Goal: Task Accomplishment & Management: Manage account settings

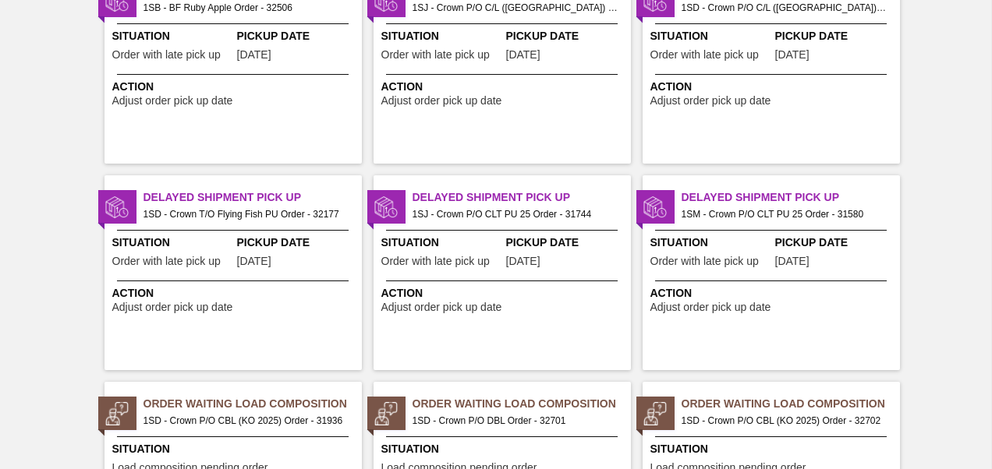
scroll to position [780, 0]
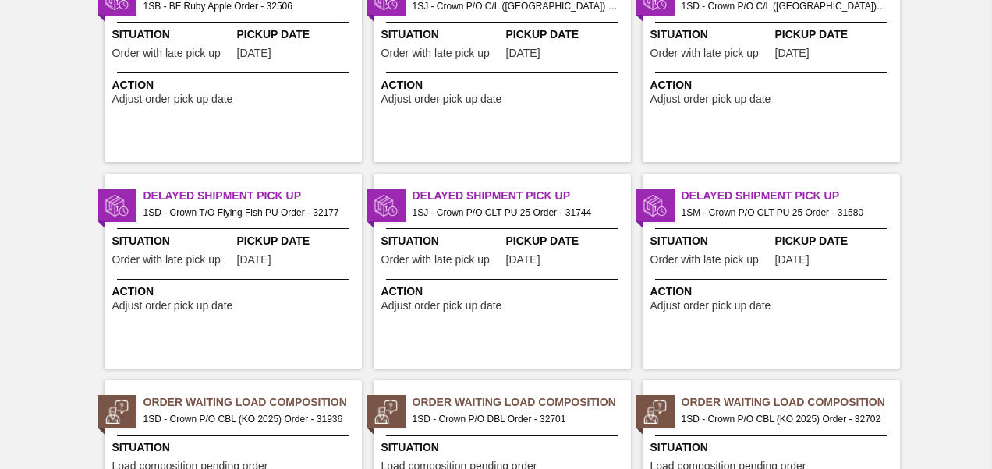
click at [479, 407] on span "Order Waiting Load Composition" at bounding box center [521, 402] width 218 height 16
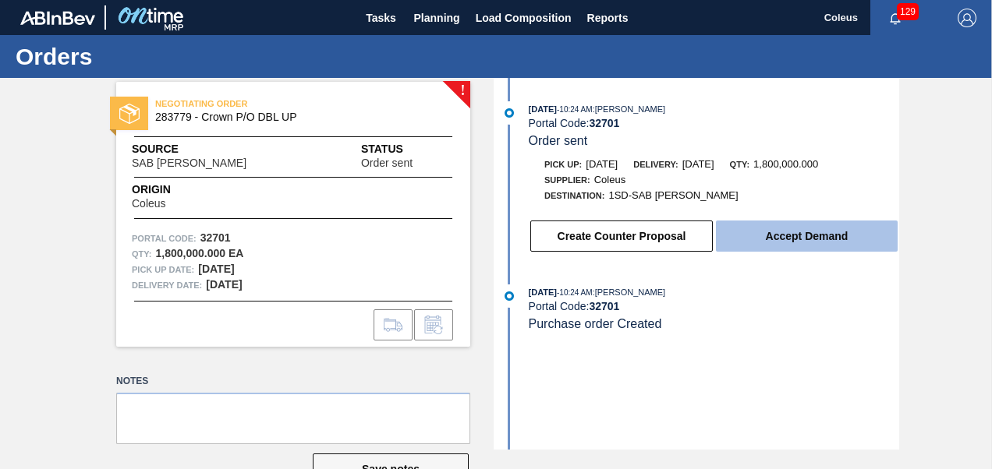
click at [845, 244] on button "Accept Demand" at bounding box center [807, 236] width 182 height 31
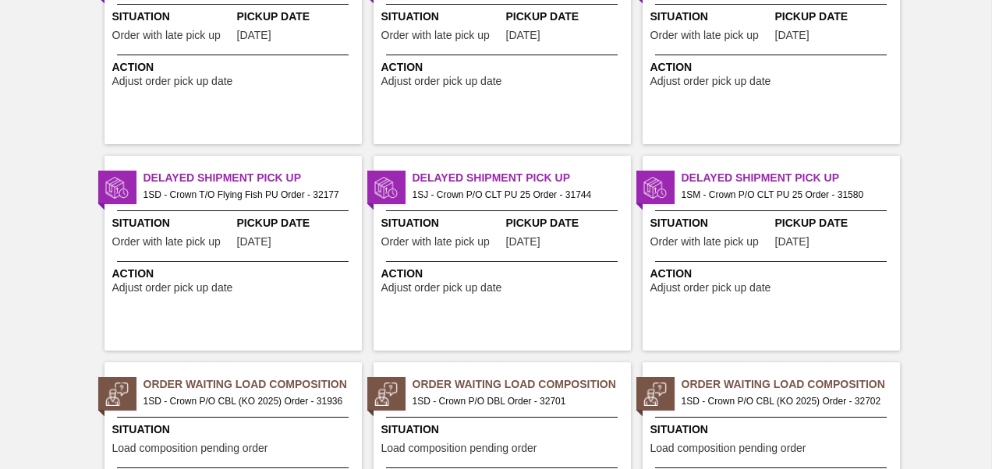
scroll to position [858, 0]
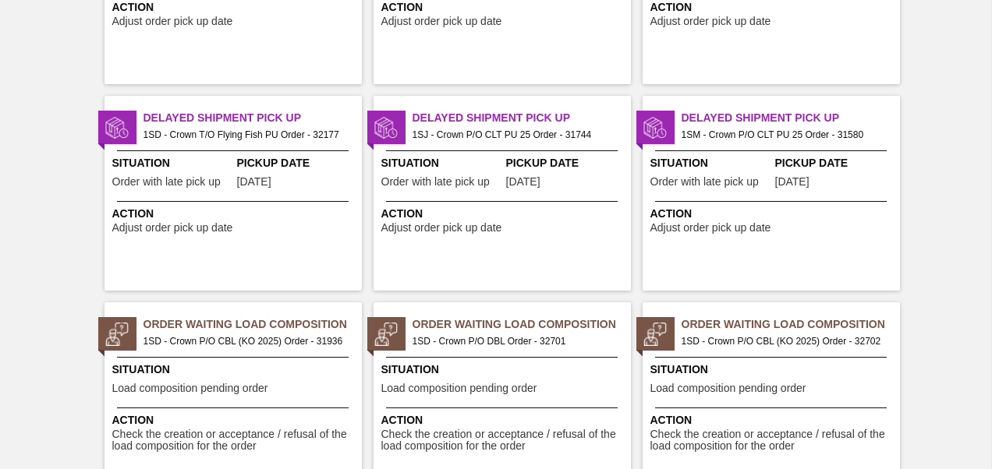
click at [800, 329] on span "Order Waiting Load Composition" at bounding box center [790, 325] width 218 height 16
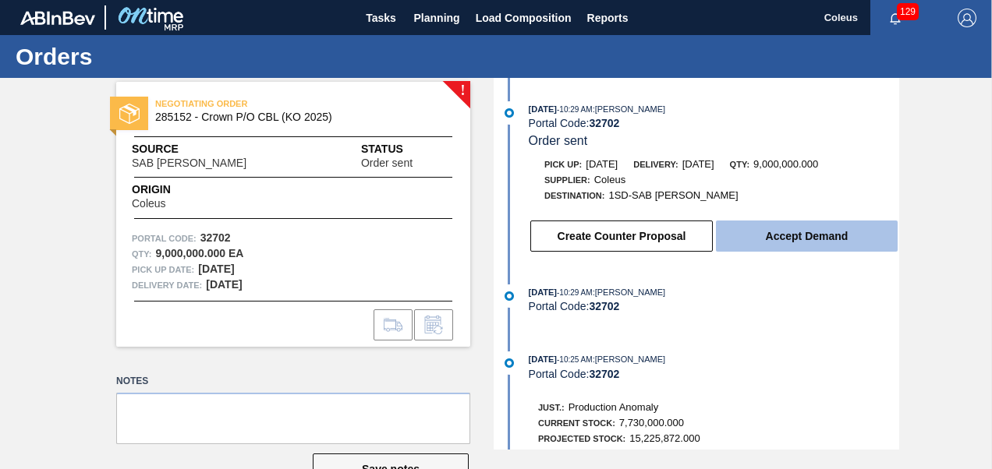
click at [782, 236] on button "Accept Demand" at bounding box center [807, 236] width 182 height 31
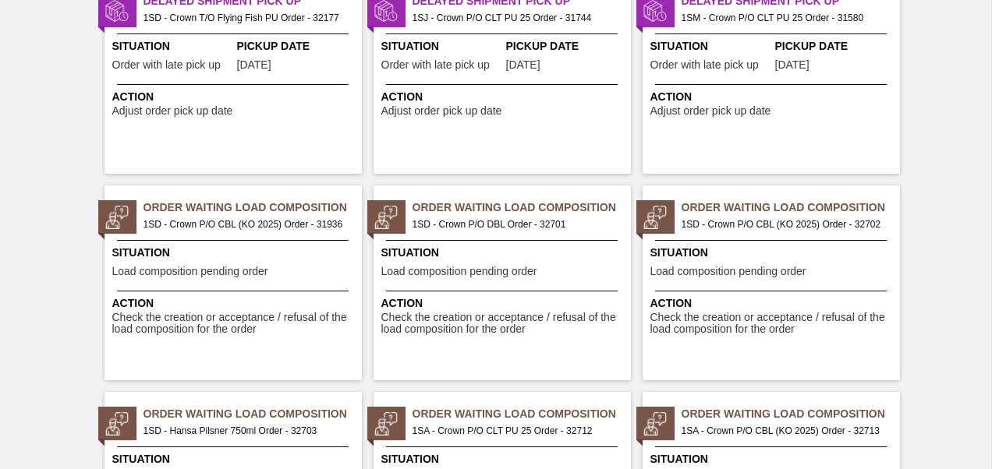
scroll to position [1014, 0]
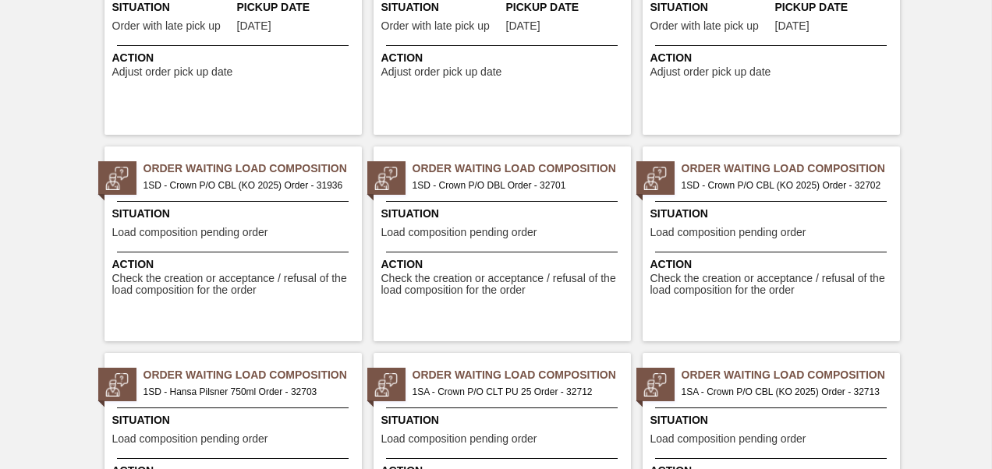
click at [214, 393] on span "1SD - Hansa Pilsner 750ml Order - 32703" at bounding box center [246, 392] width 206 height 17
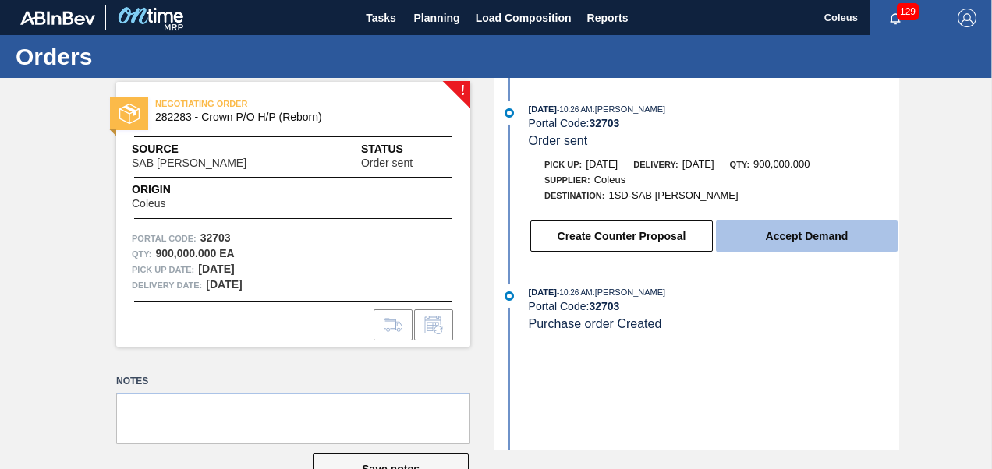
click at [774, 239] on button "Accept Demand" at bounding box center [807, 236] width 182 height 31
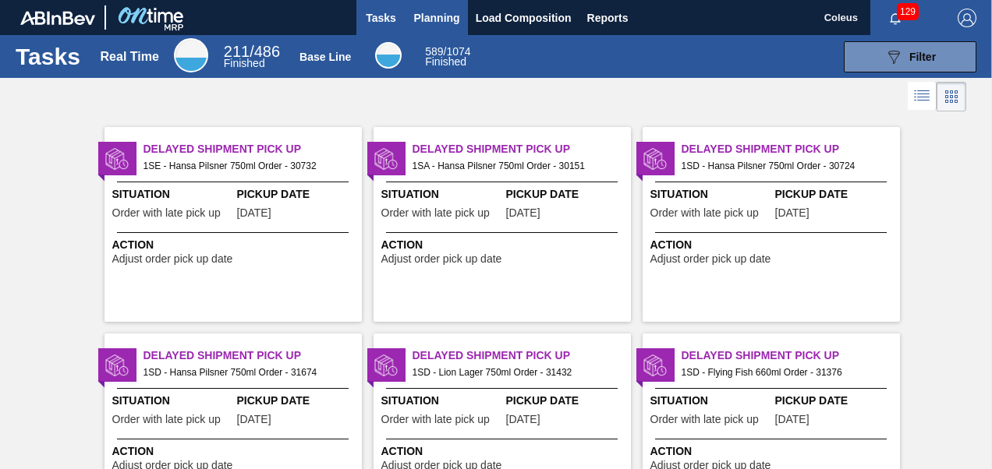
click at [421, 16] on span "Planning" at bounding box center [437, 18] width 46 height 19
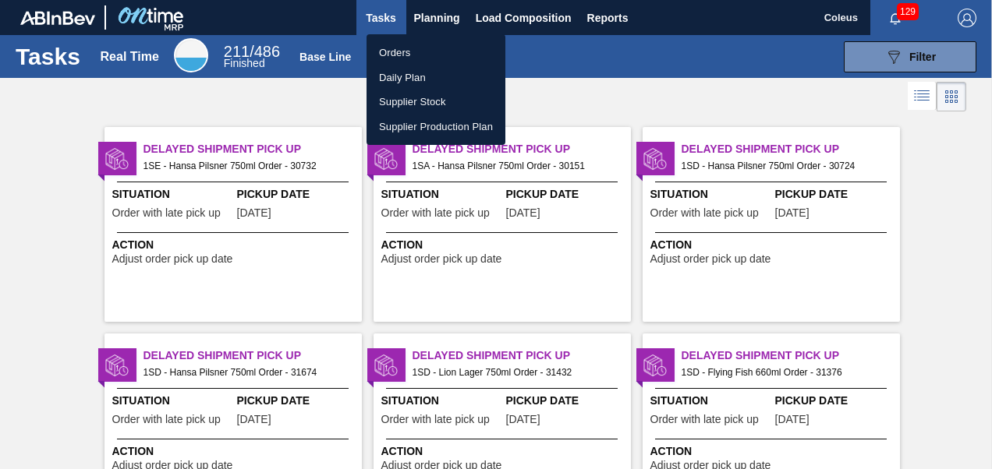
click at [388, 53] on li "Orders" at bounding box center [435, 53] width 139 height 25
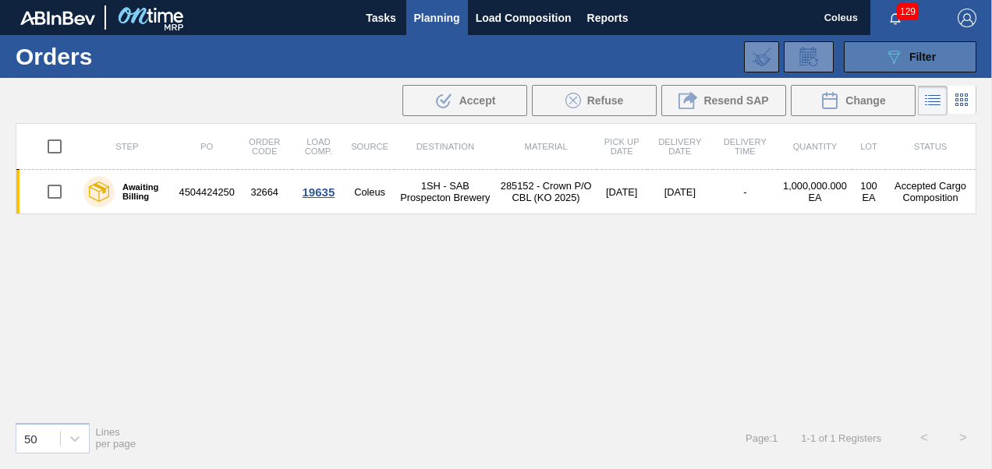
click at [904, 55] on div "089F7B8B-B2A5-4AFE-B5C0-19BA573D28AC Filter" at bounding box center [909, 57] width 51 height 19
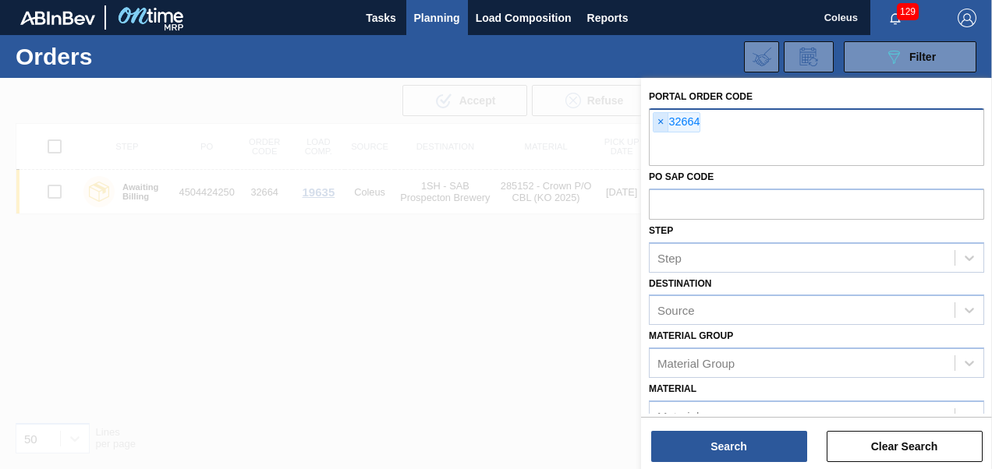
click at [665, 120] on span "×" at bounding box center [660, 122] width 15 height 19
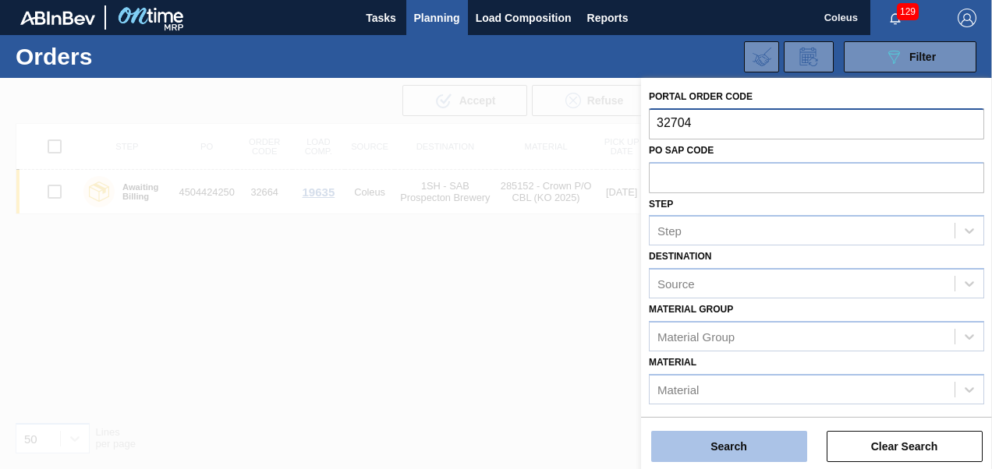
type input "32704"
click at [714, 450] on button "Search" at bounding box center [729, 446] width 156 height 31
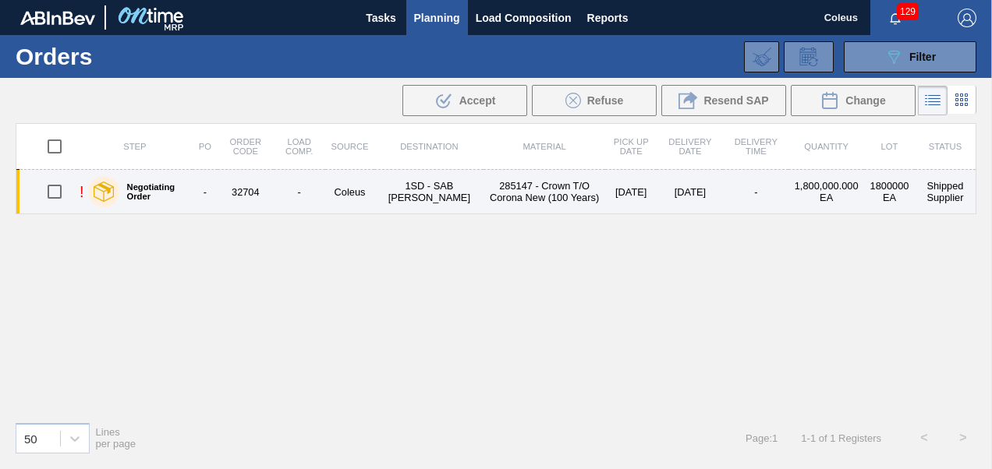
click at [421, 184] on td "1SD - SAB Rosslyn Brewery" at bounding box center [428, 192] width 109 height 44
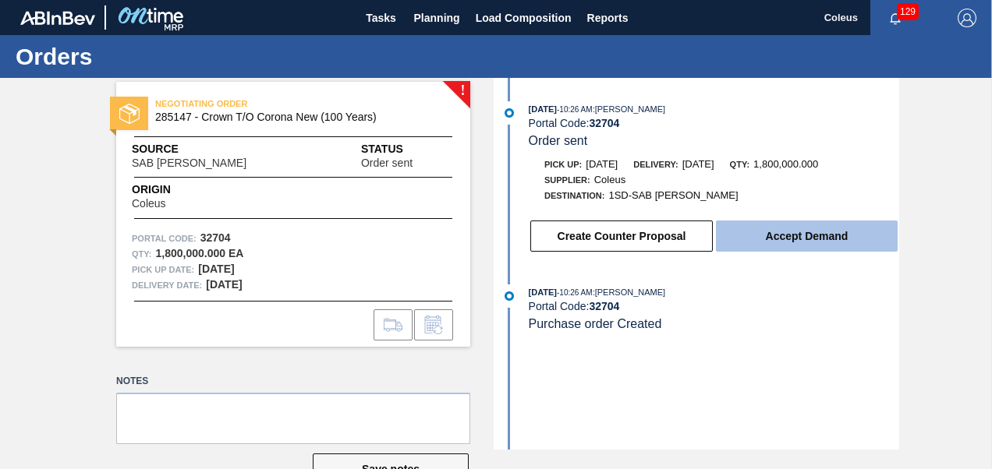
click at [764, 246] on button "Accept Demand" at bounding box center [807, 236] width 182 height 31
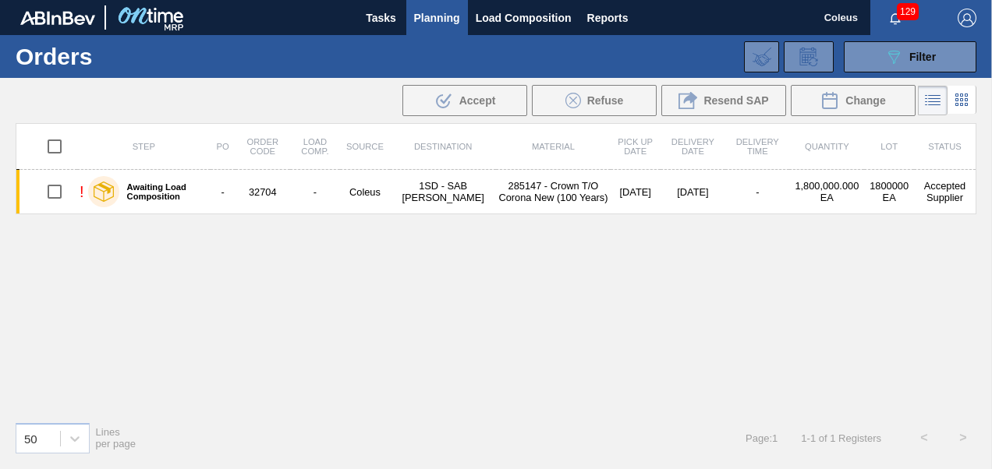
click at [435, 15] on span "Planning" at bounding box center [437, 18] width 46 height 19
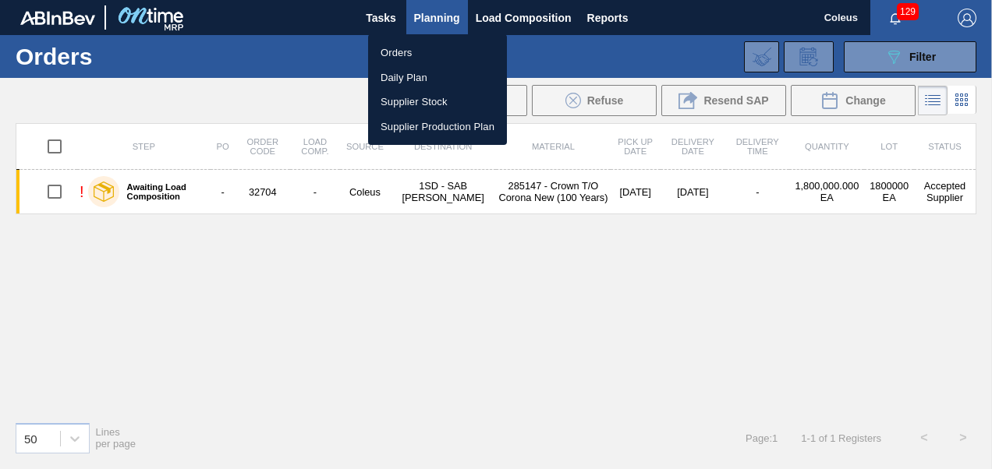
click at [404, 48] on li "Orders" at bounding box center [437, 53] width 139 height 25
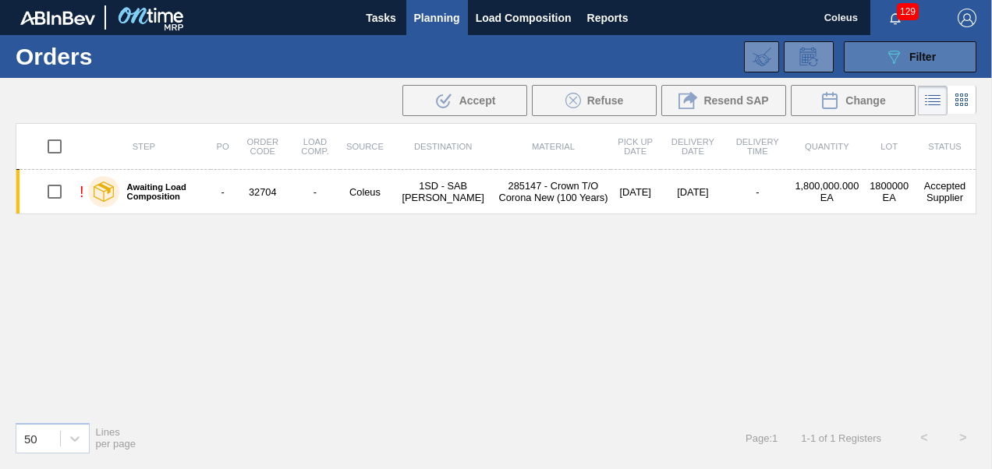
click at [918, 68] on button "089F7B8B-B2A5-4AFE-B5C0-19BA573D28AC Filter" at bounding box center [910, 56] width 133 height 31
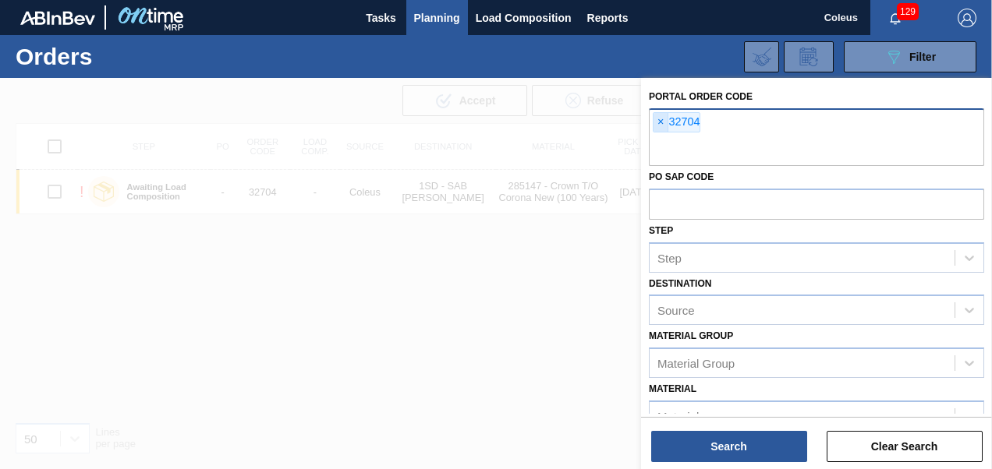
click at [660, 119] on span "×" at bounding box center [660, 122] width 15 height 19
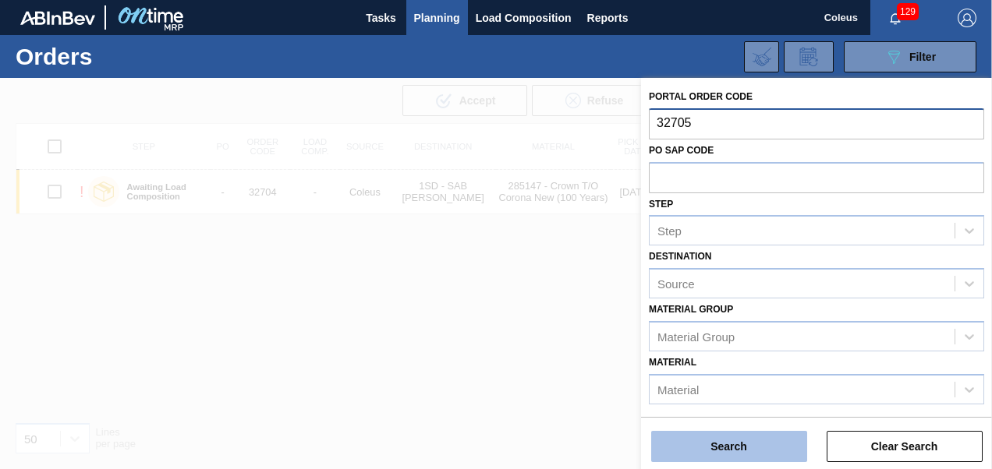
type input "32705"
click at [692, 438] on button "Search" at bounding box center [729, 446] width 156 height 31
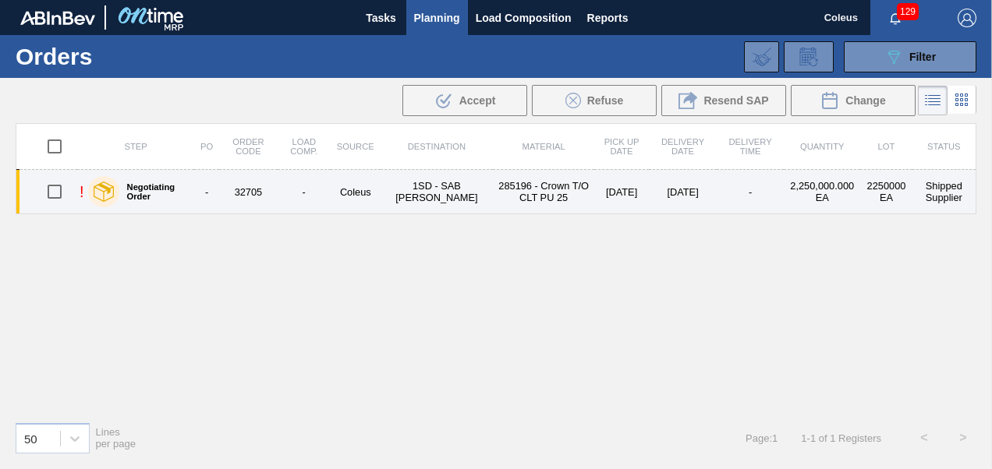
click at [345, 197] on td "Coleus" at bounding box center [356, 192] width 50 height 44
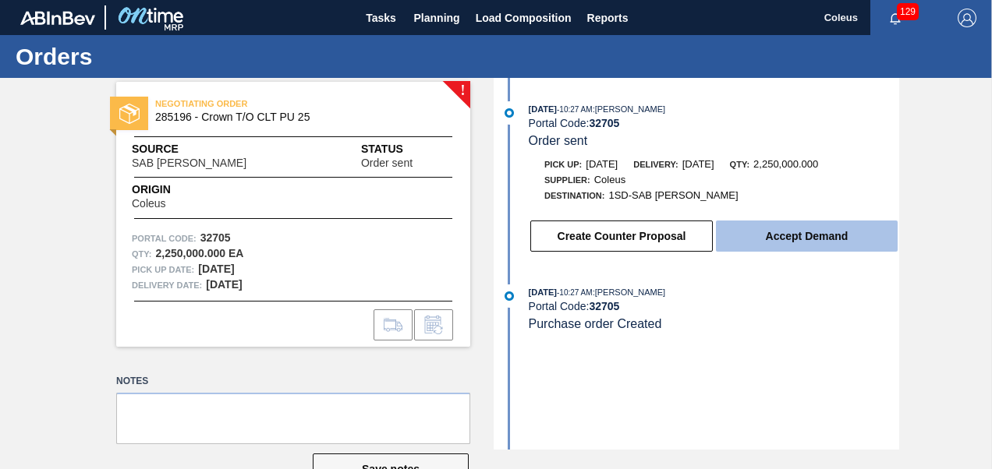
click at [836, 246] on button "Accept Demand" at bounding box center [807, 236] width 182 height 31
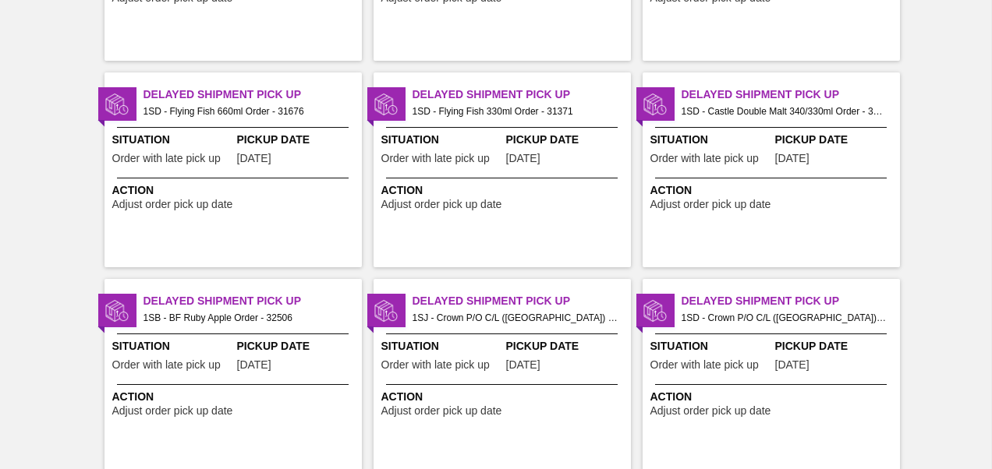
scroll to position [858, 0]
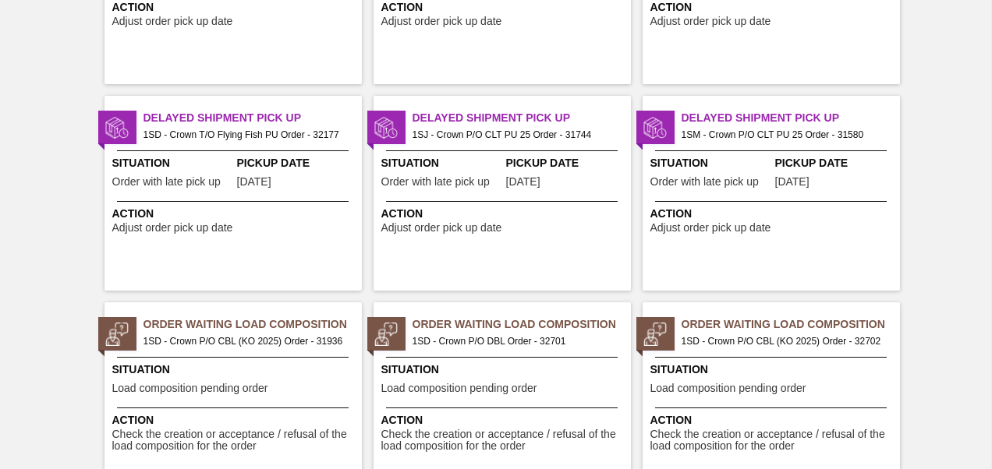
click at [508, 368] on span "Situation" at bounding box center [504, 370] width 246 height 16
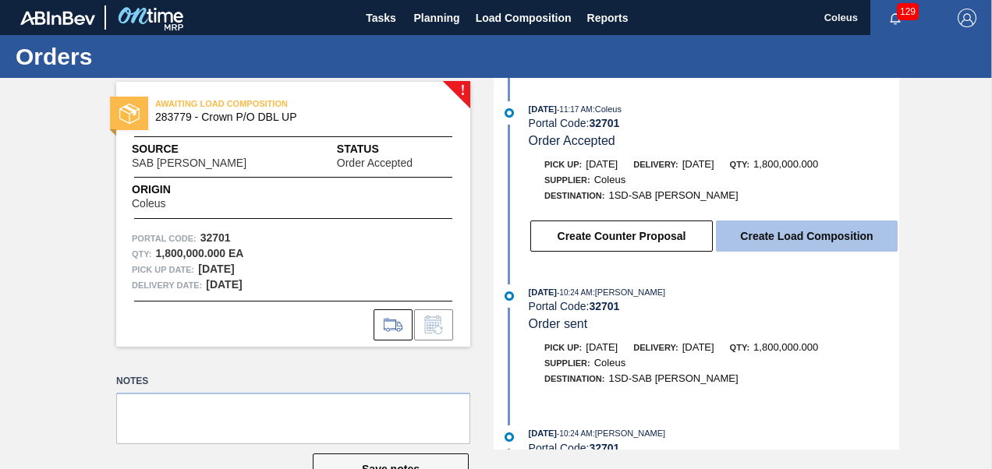
click at [773, 237] on button "Create Load Composition" at bounding box center [807, 236] width 182 height 31
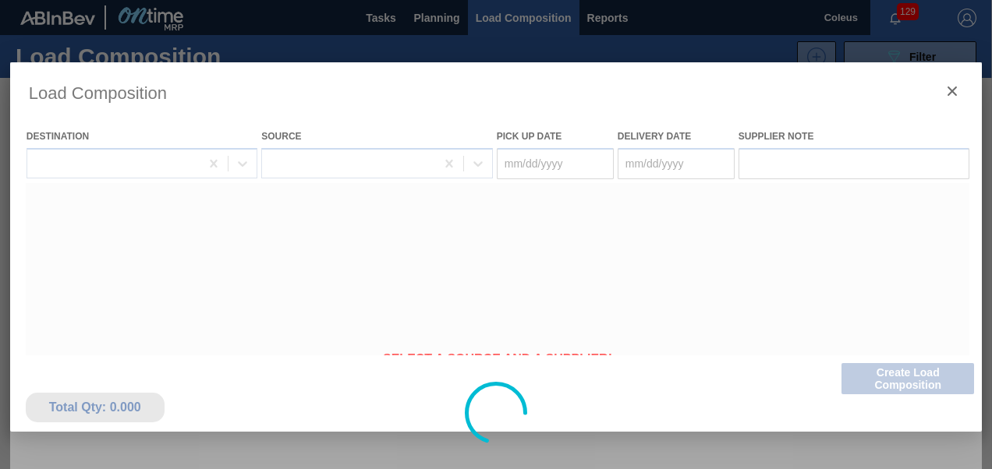
type Date "[DATE]"
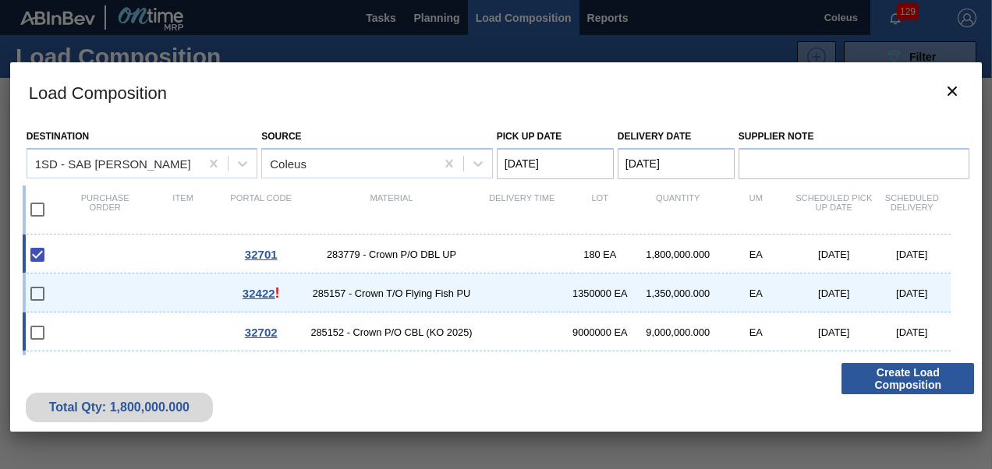
click at [398, 332] on span "285152 - Crown P/O CBL (KO 2025)" at bounding box center [391, 333] width 183 height 12
checkbox input "true"
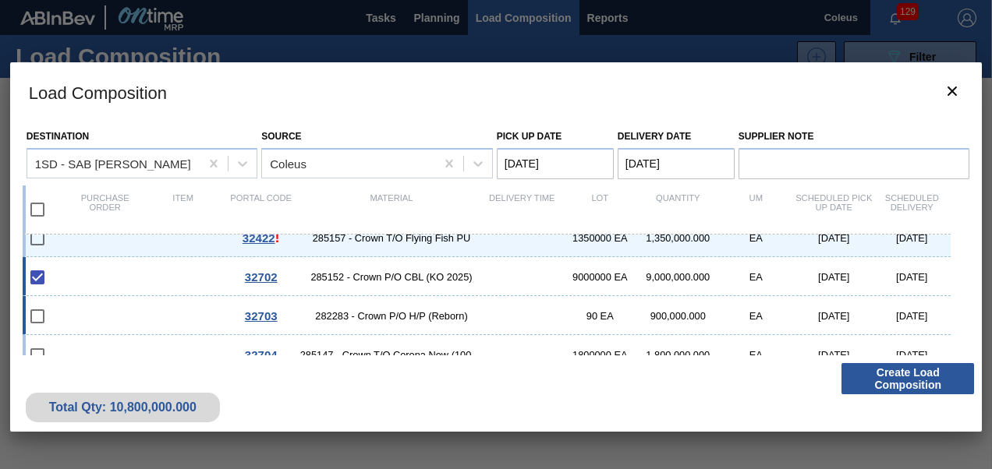
click at [393, 326] on div "32703 282283 - Crown P/O H/P (Reborn) 90 EA 900,000.000 EA 10/10/2025 10/11/2025" at bounding box center [487, 315] width 929 height 39
checkbox input "true"
click at [405, 347] on div "32704 285147 - Crown T/O Corona New (100 Years) 1800000 EA 1,800,000.000 EA 10/…" at bounding box center [487, 354] width 929 height 39
checkbox input "true"
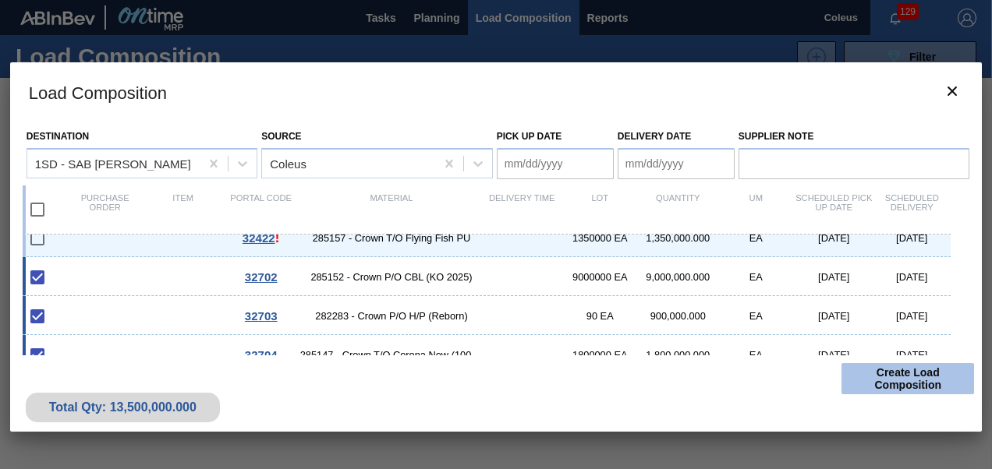
click at [893, 380] on button "Create Load Composition" at bounding box center [907, 378] width 133 height 31
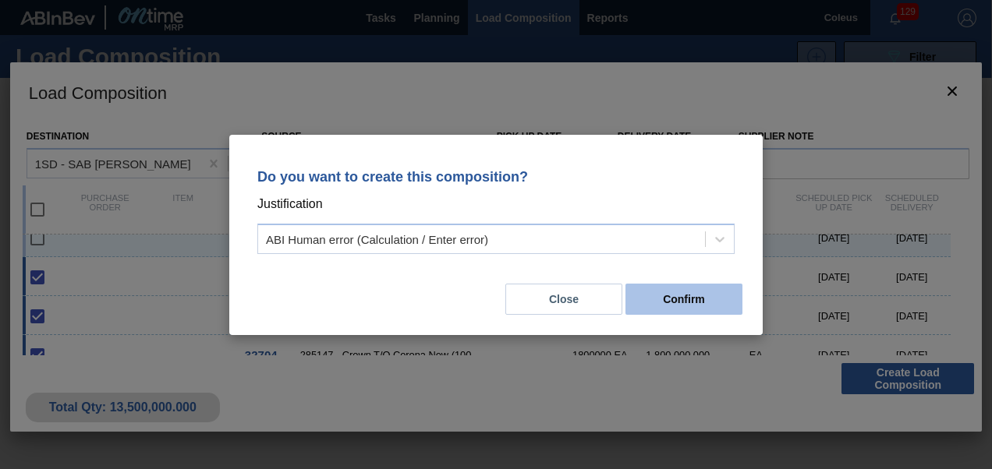
click at [686, 304] on button "Confirm" at bounding box center [683, 299] width 117 height 31
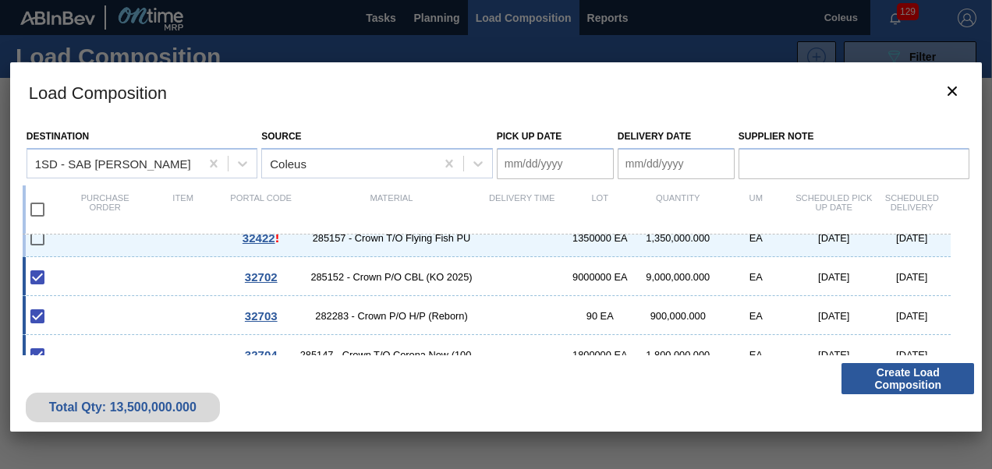
click at [519, 164] on Date "Pick up Date" at bounding box center [555, 163] width 117 height 31
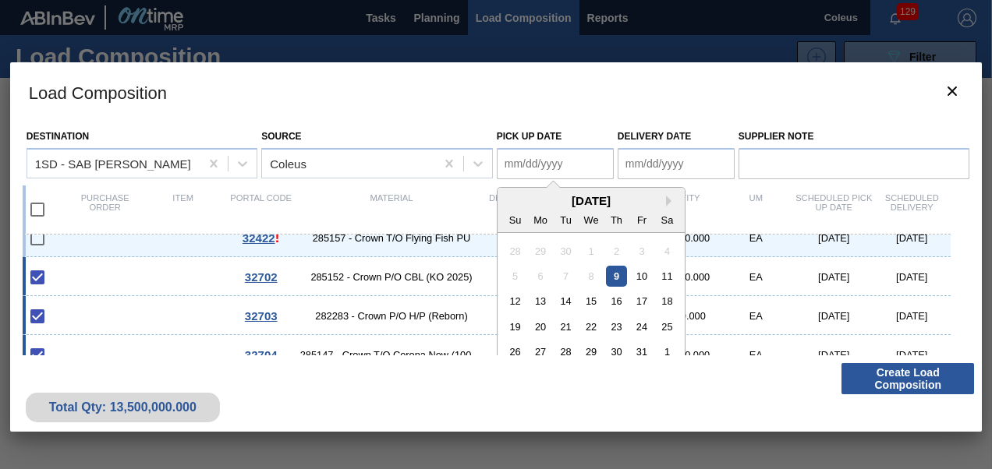
click at [615, 278] on div "9" at bounding box center [616, 276] width 21 height 21
type Date "[DATE]"
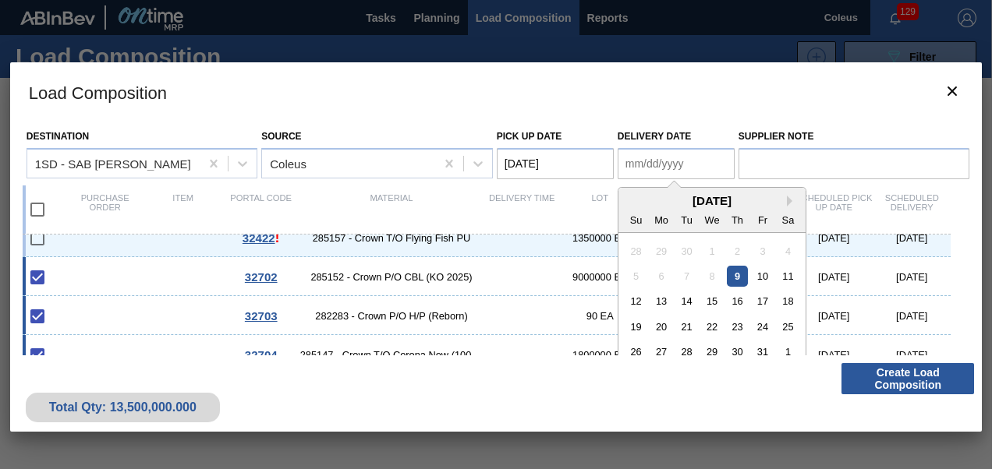
click at [642, 168] on Date "Delivery Date" at bounding box center [675, 163] width 117 height 31
click at [682, 307] on div "14" at bounding box center [686, 301] width 21 height 21
type Date "10/14/2025"
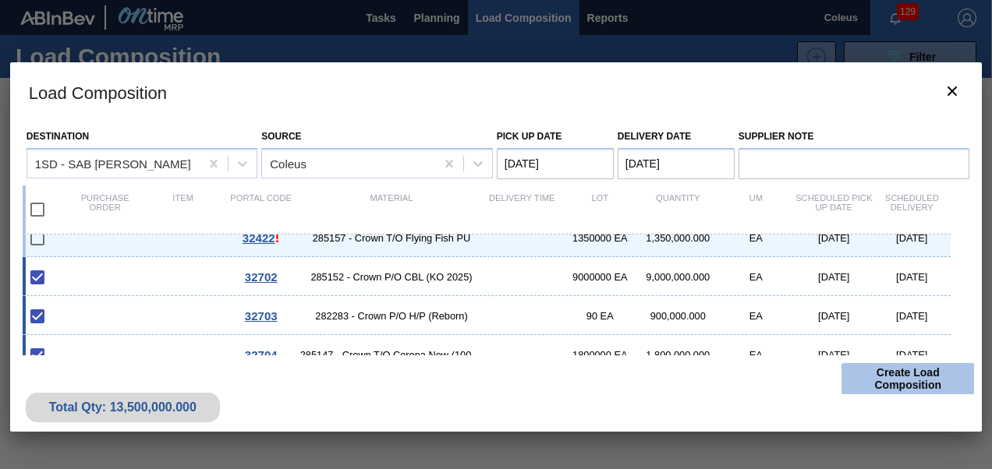
click at [921, 384] on button "Create Load Composition" at bounding box center [907, 378] width 133 height 31
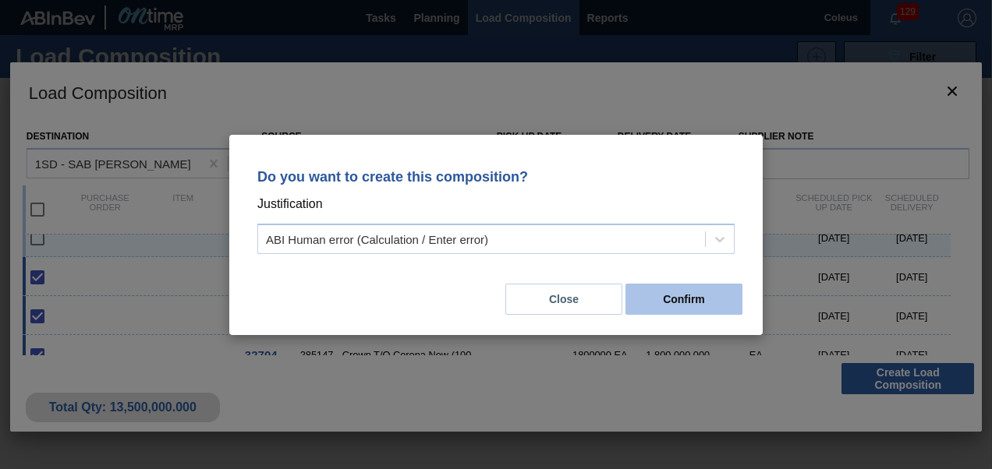
click at [690, 299] on button "Confirm" at bounding box center [683, 299] width 117 height 31
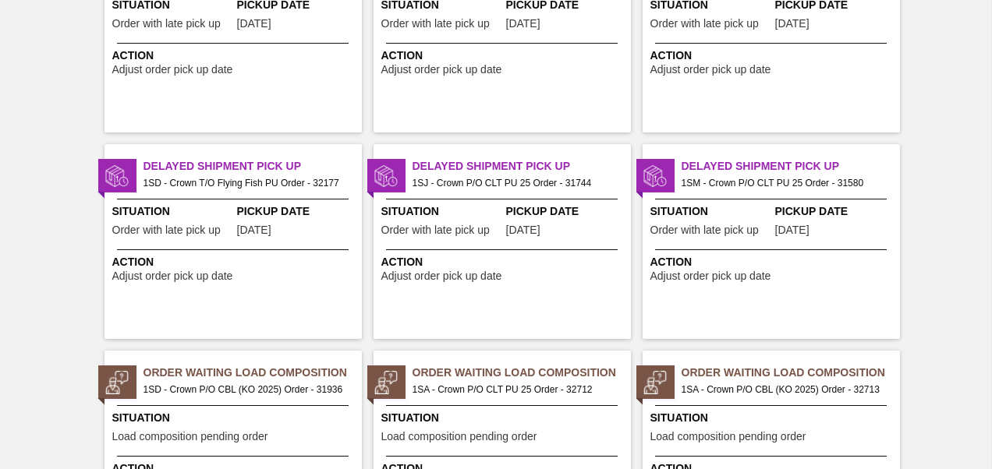
scroll to position [1014, 0]
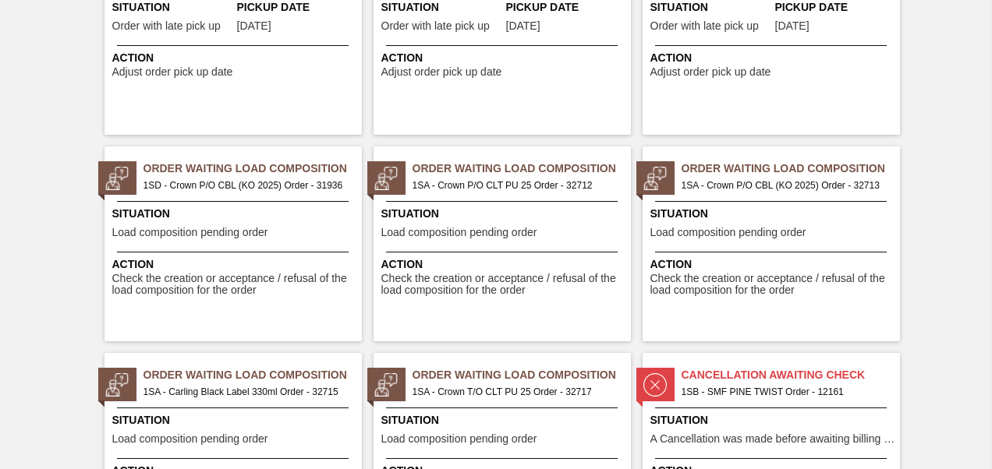
click at [245, 203] on div "Order Waiting Load Composition 1SD - Crown P/O CBL (KO 2025) Order - 31936 Situ…" at bounding box center [232, 244] width 257 height 195
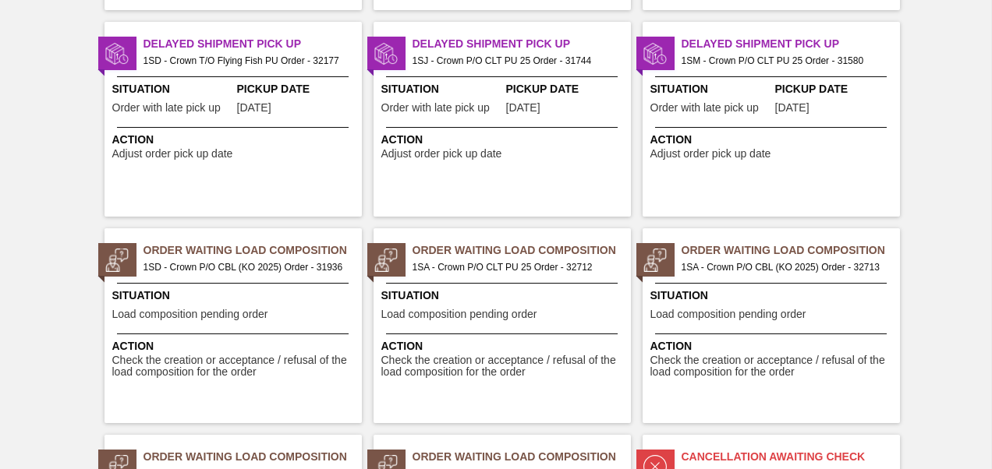
scroll to position [936, 0]
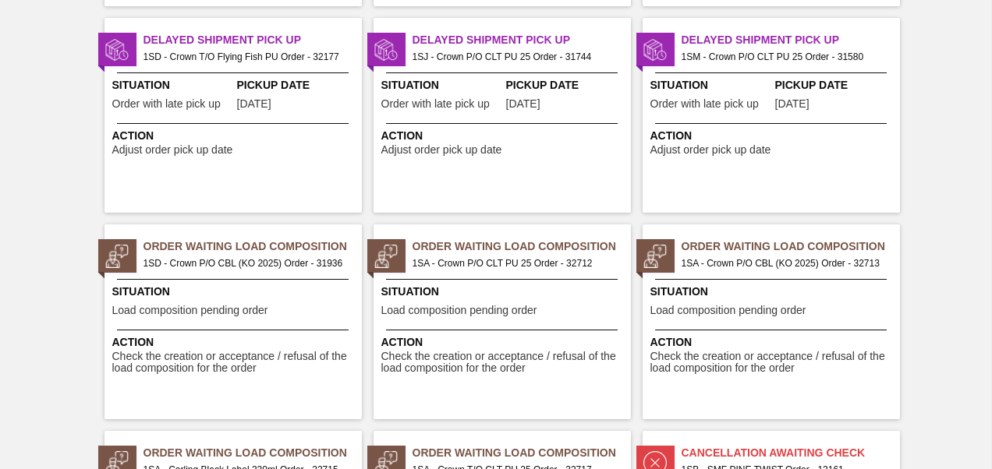
click at [495, 299] on div "Situation Load composition pending order" at bounding box center [504, 303] width 246 height 38
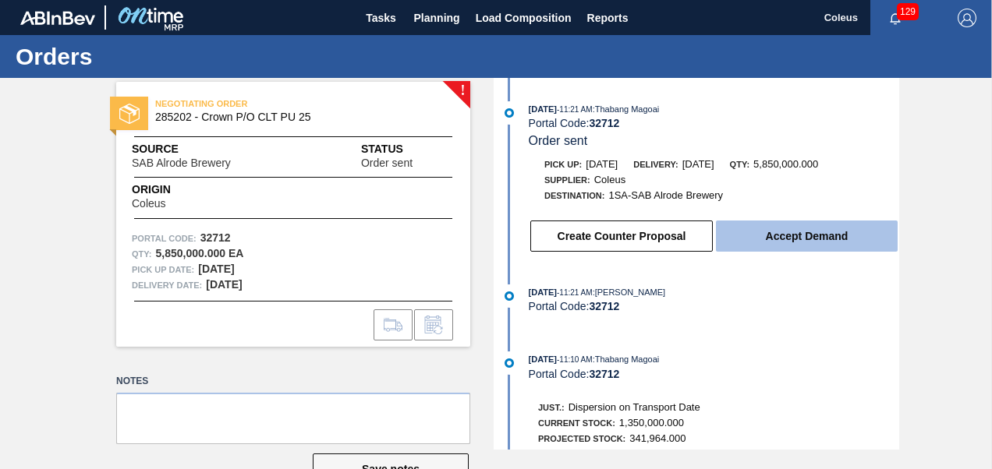
click at [813, 239] on button "Accept Demand" at bounding box center [807, 236] width 182 height 31
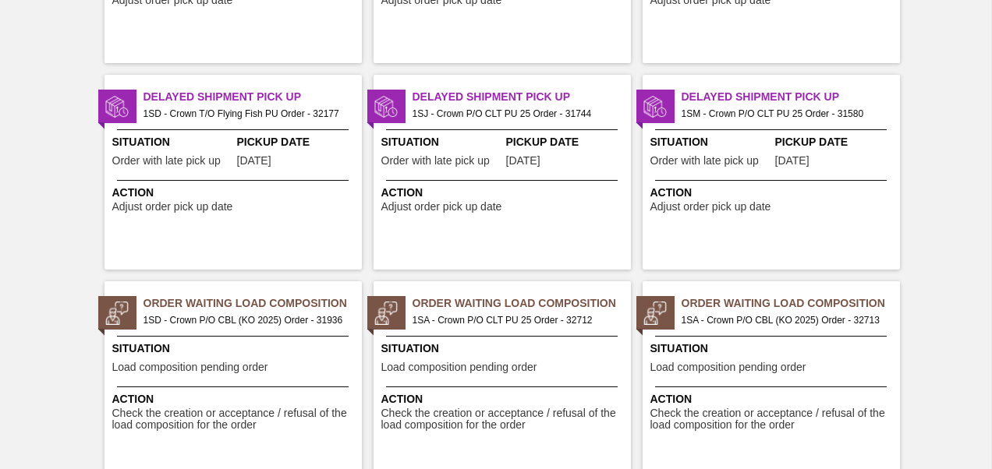
scroll to position [936, 0]
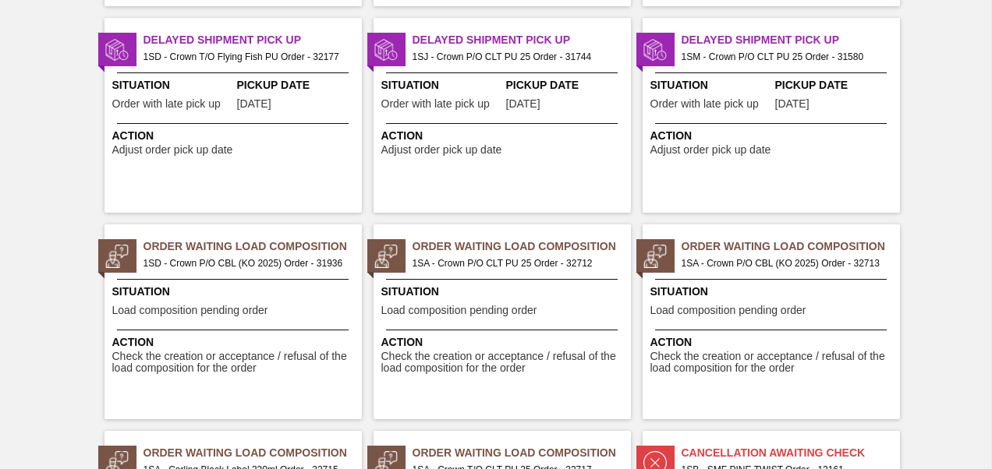
click at [762, 295] on span "Situation" at bounding box center [773, 292] width 246 height 16
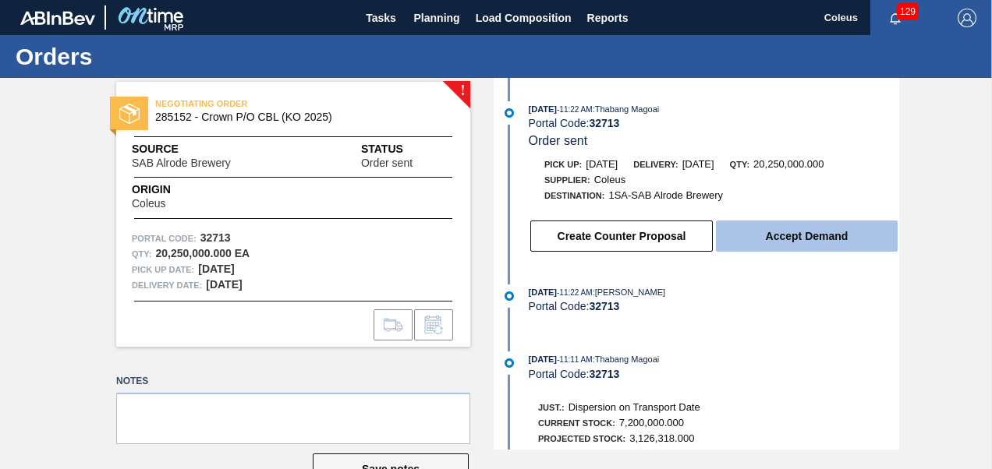
click at [773, 226] on button "Accept Demand" at bounding box center [807, 236] width 182 height 31
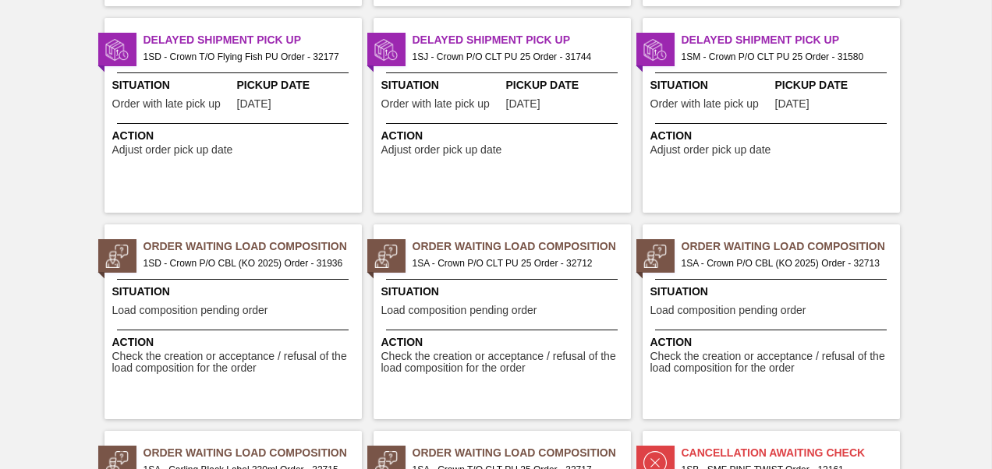
scroll to position [1091, 0]
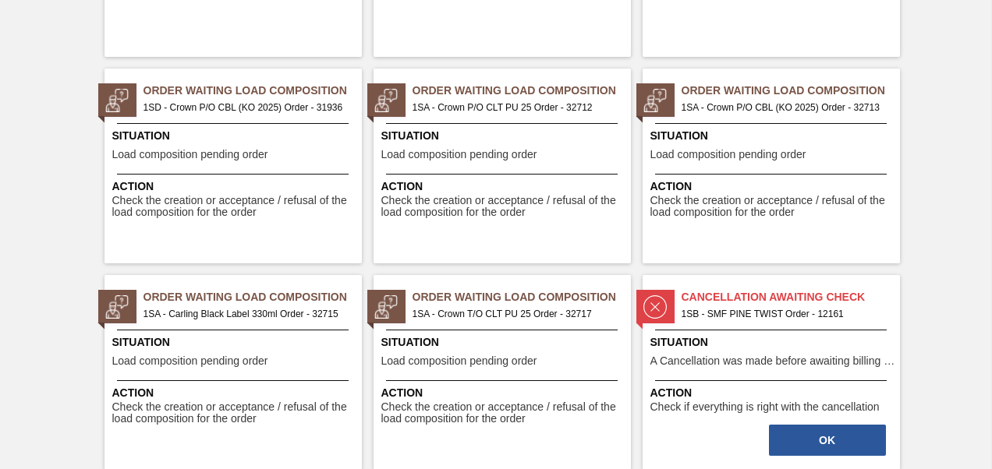
click at [210, 339] on span "Situation" at bounding box center [235, 342] width 246 height 16
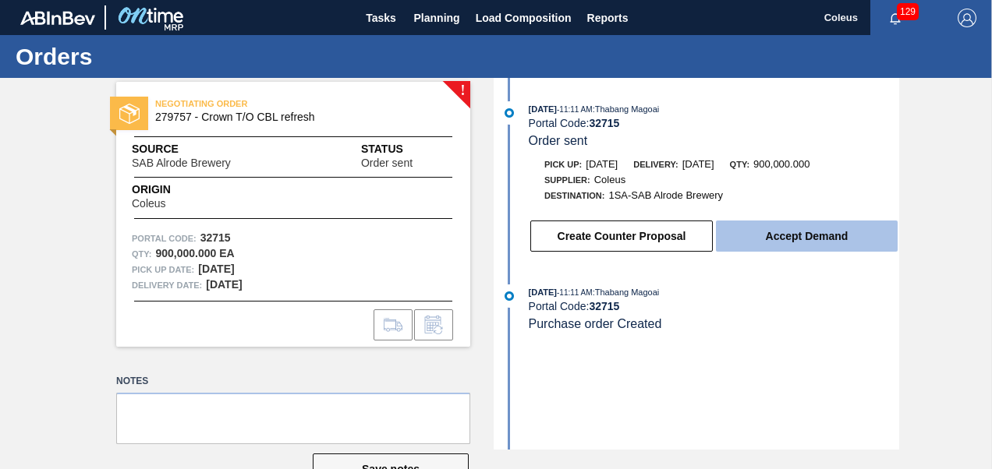
click at [790, 237] on button "Accept Demand" at bounding box center [807, 236] width 182 height 31
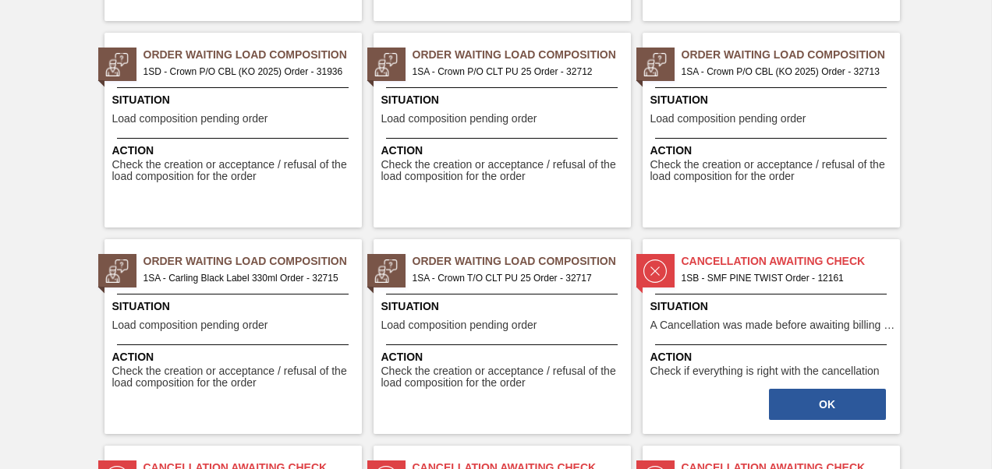
scroll to position [1169, 0]
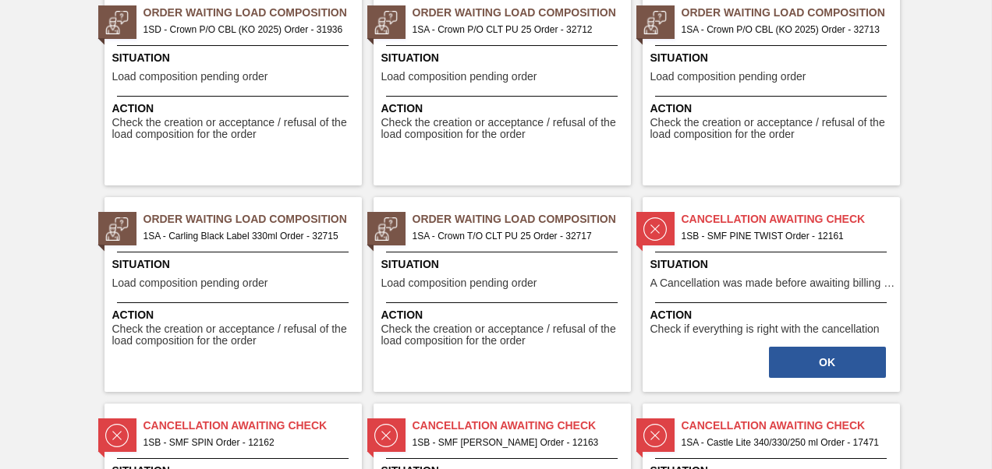
click at [501, 303] on div "Action Check the creation or acceptance / refusal of the load composition for t…" at bounding box center [501, 324] width 257 height 45
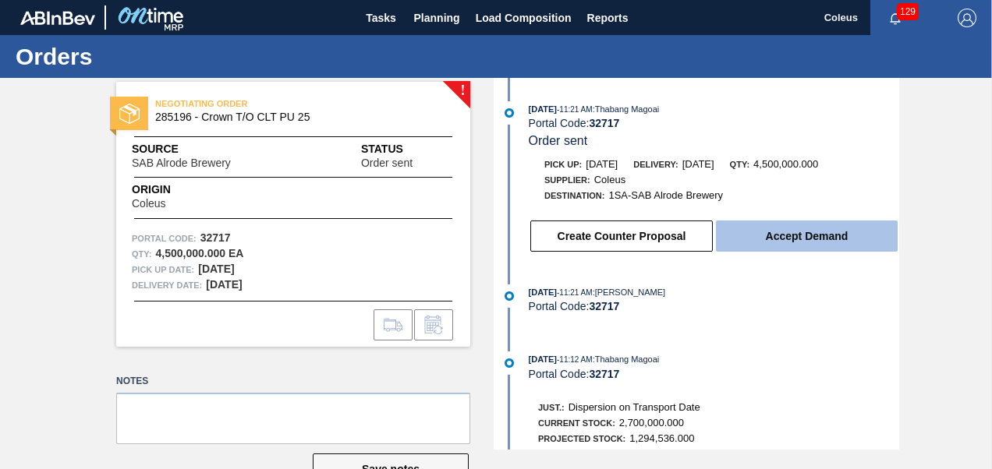
click at [822, 234] on button "Accept Demand" at bounding box center [807, 236] width 182 height 31
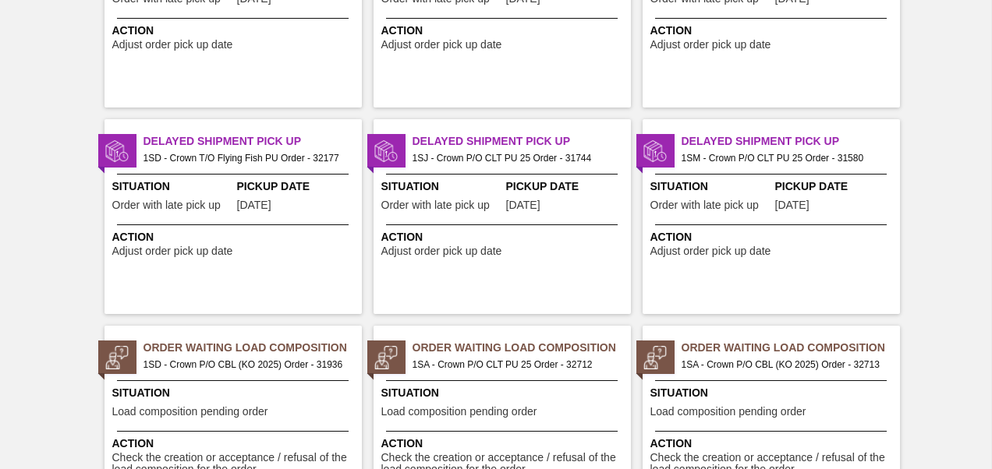
scroll to position [858, 0]
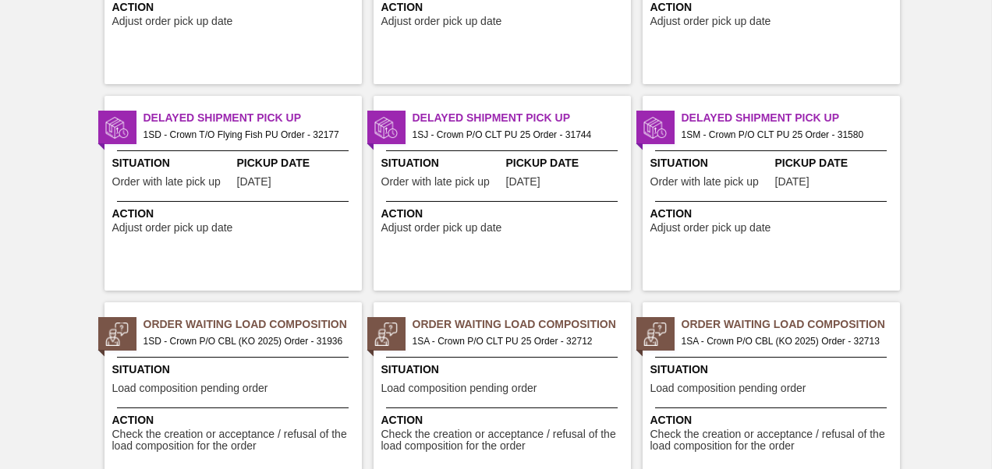
click at [443, 345] on span "1SA - Crown P/O CLT PU 25 Order - 32712" at bounding box center [515, 341] width 206 height 17
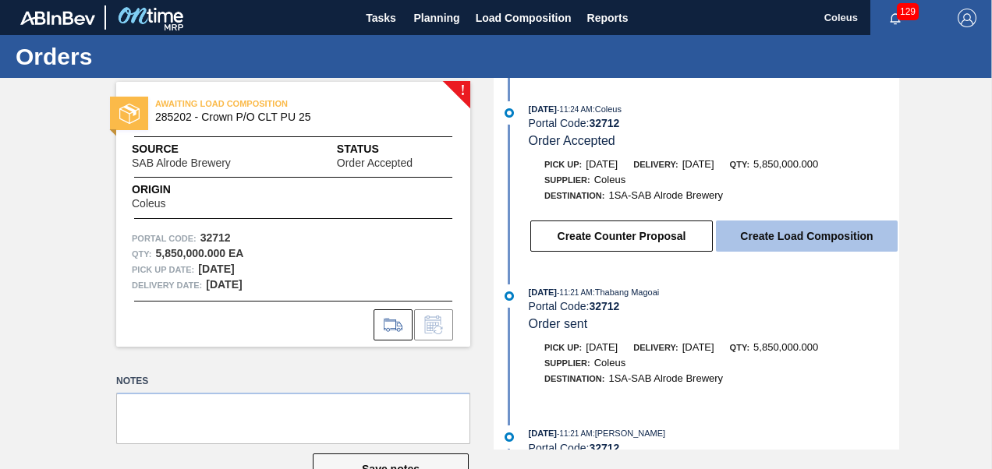
click at [760, 239] on button "Create Load Composition" at bounding box center [807, 236] width 182 height 31
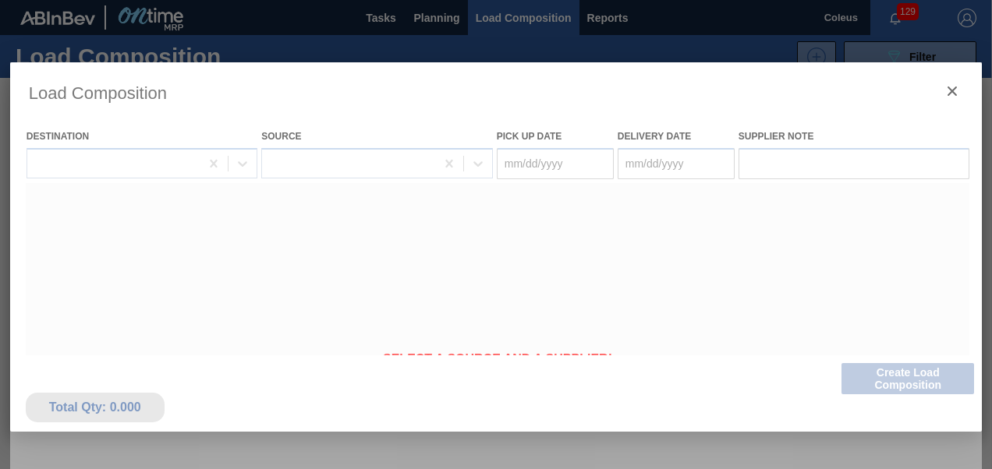
type Date "[DATE]"
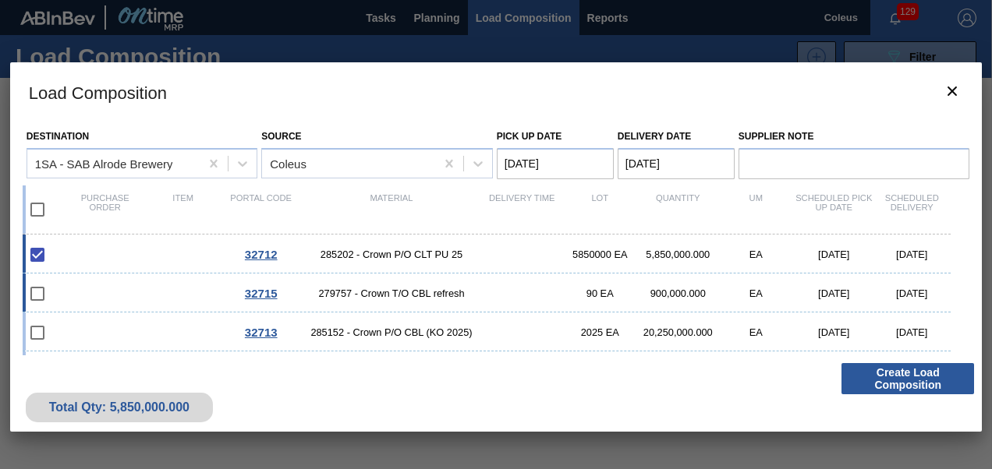
click at [352, 298] on span "279757 - Crown T/O CBL refresh" at bounding box center [391, 294] width 183 height 12
checkbox input "true"
click at [375, 326] on div "32713 285152 - Crown P/O CBL (KO 2025) 2025 EA 20,250,000.000 EA 10/10/2025 10/…" at bounding box center [487, 332] width 929 height 39
checkbox input "true"
click at [656, 175] on Date "Delivery Date" at bounding box center [675, 163] width 117 height 31
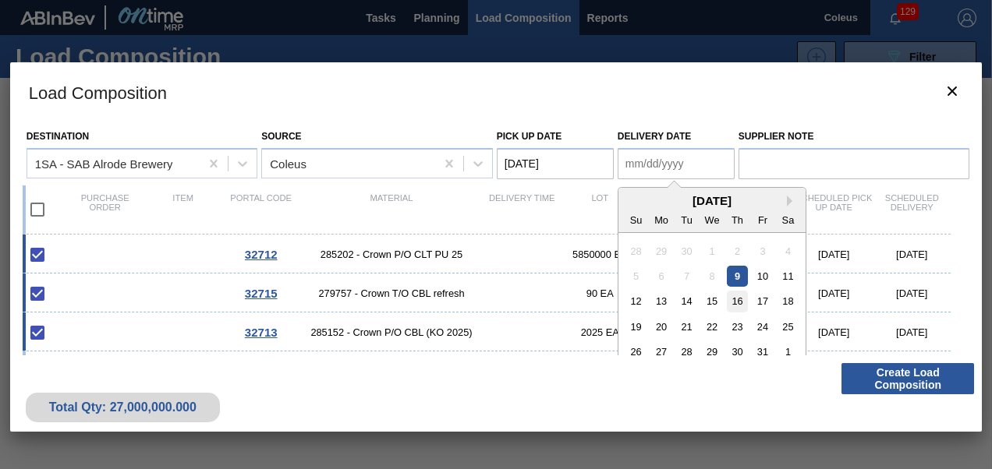
click at [736, 301] on div "16" at bounding box center [737, 301] width 21 height 21
type Date "10/16/2025"
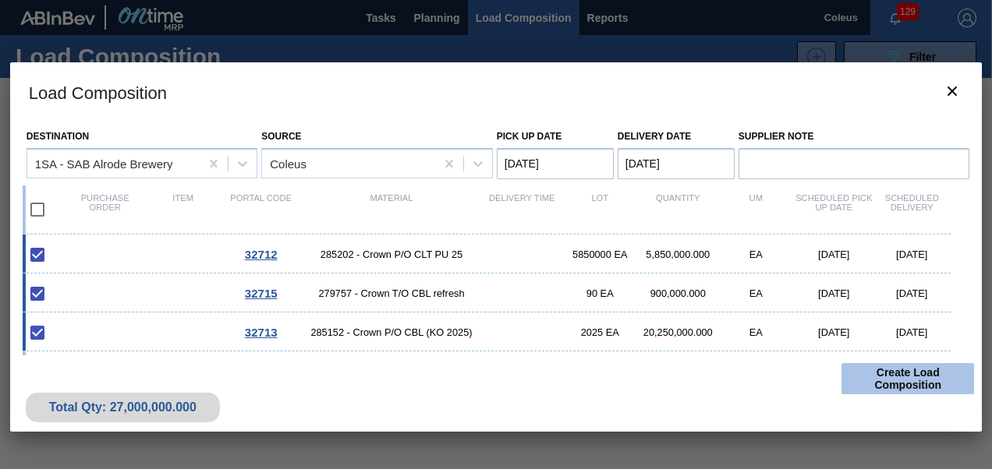
click at [884, 379] on button "Create Load Composition" at bounding box center [907, 378] width 133 height 31
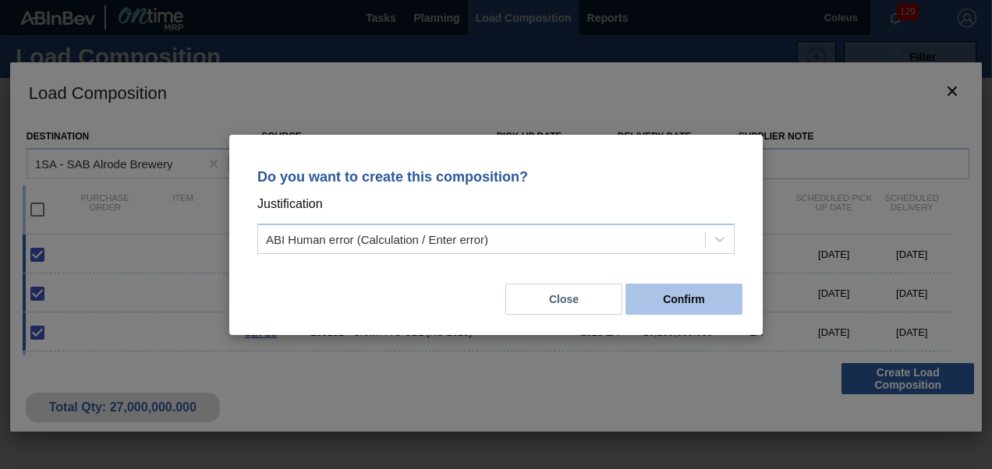
click at [680, 302] on button "Confirm" at bounding box center [683, 299] width 117 height 31
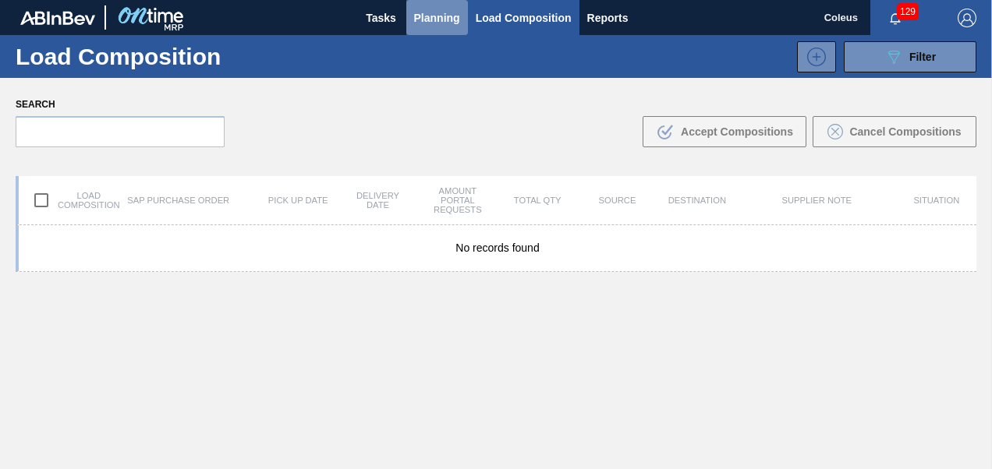
click at [455, 14] on span "Planning" at bounding box center [437, 18] width 46 height 19
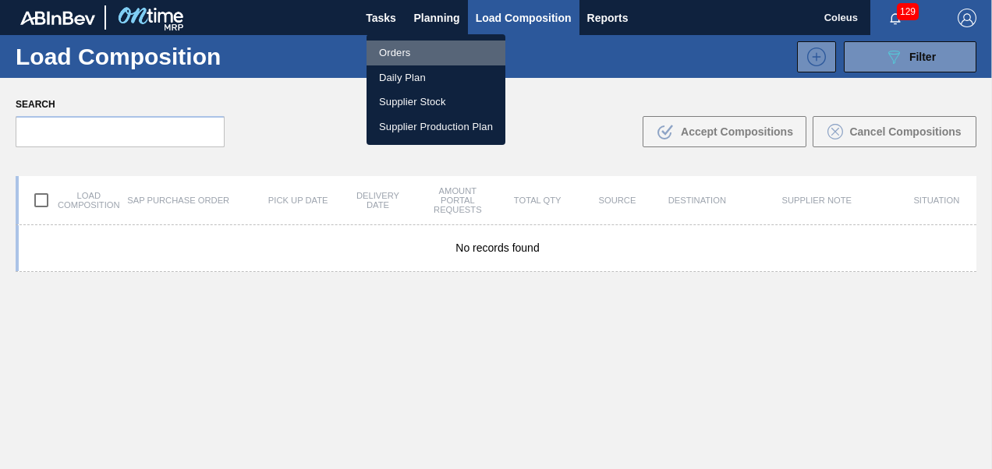
click at [415, 51] on li "Orders" at bounding box center [435, 53] width 139 height 25
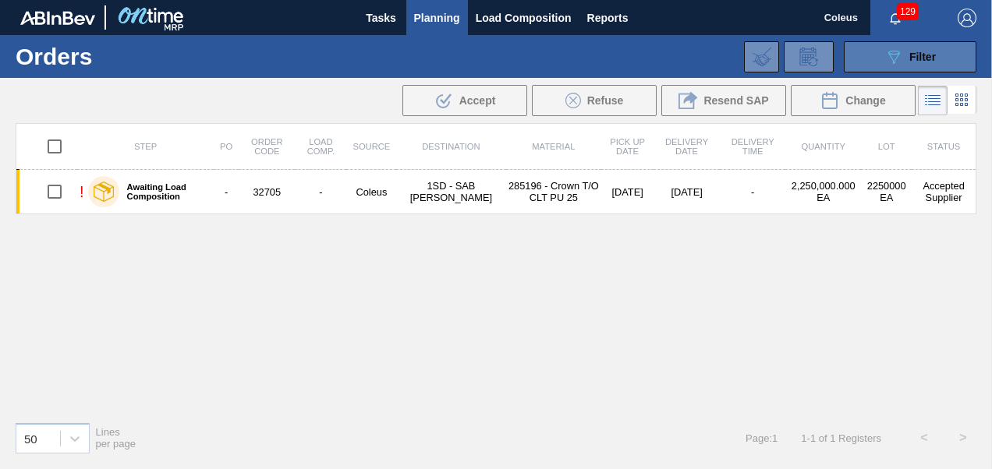
click at [911, 60] on span "Filter" at bounding box center [922, 57] width 27 height 12
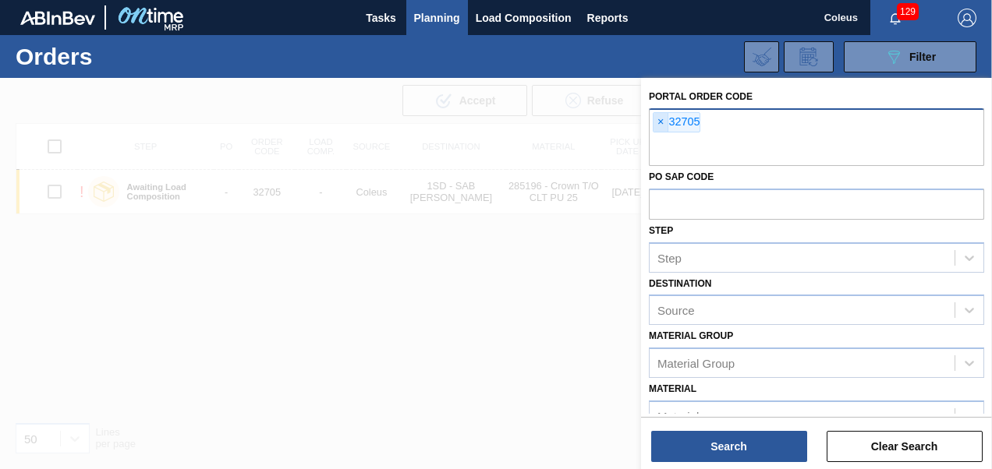
click at [663, 122] on span "×" at bounding box center [660, 122] width 15 height 19
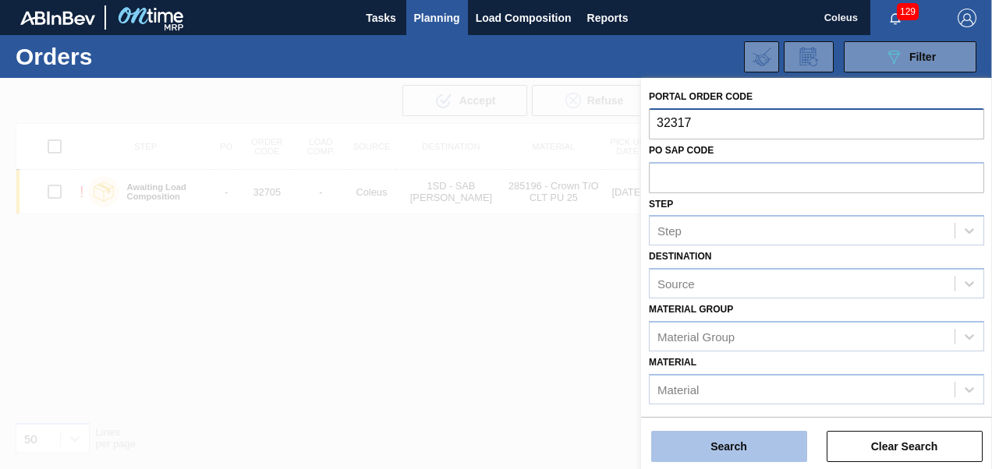
type input "32317"
click at [734, 443] on button "Search" at bounding box center [729, 446] width 156 height 31
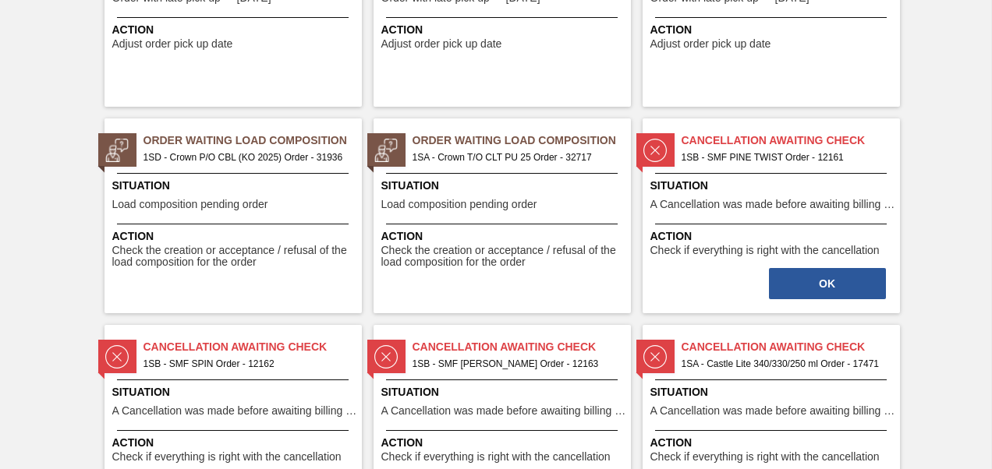
scroll to position [1091, 0]
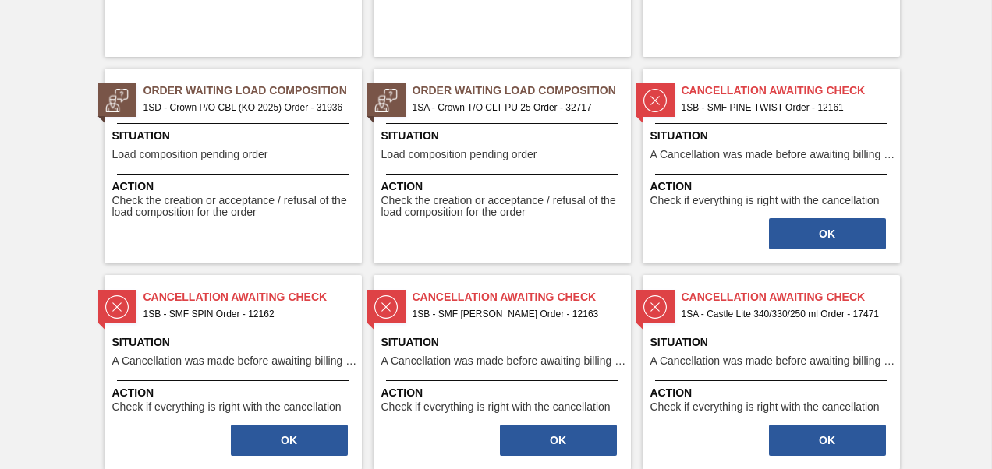
click at [518, 101] on span "1SA - Crown T/O CLT PU 25 Order - 32717" at bounding box center [515, 107] width 206 height 17
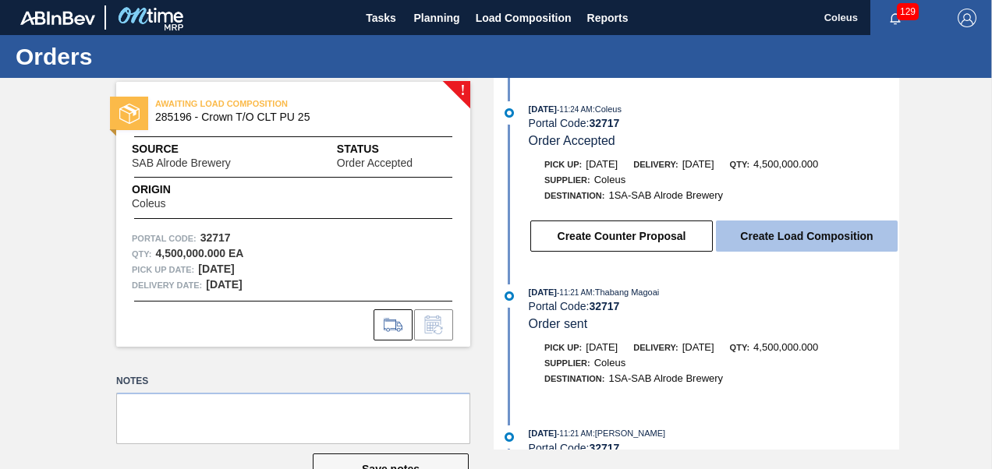
click at [808, 239] on button "Create Load Composition" at bounding box center [807, 236] width 182 height 31
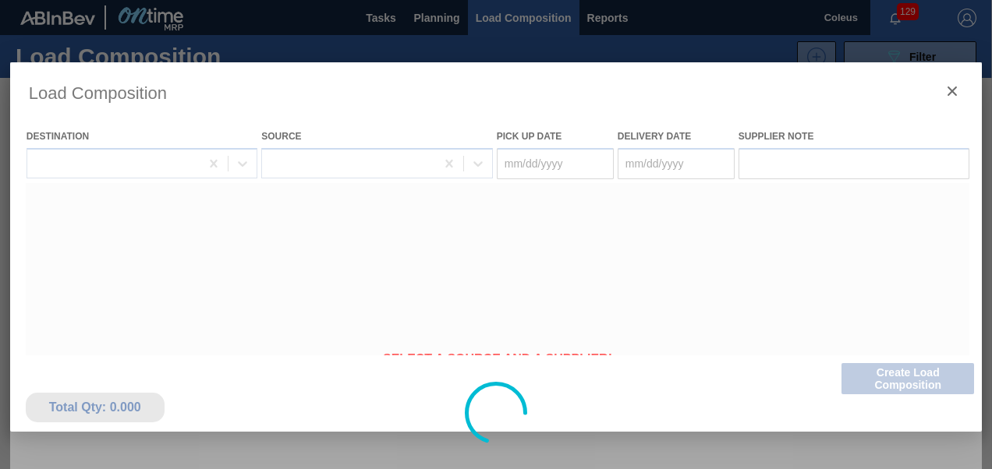
type Date "[DATE]"
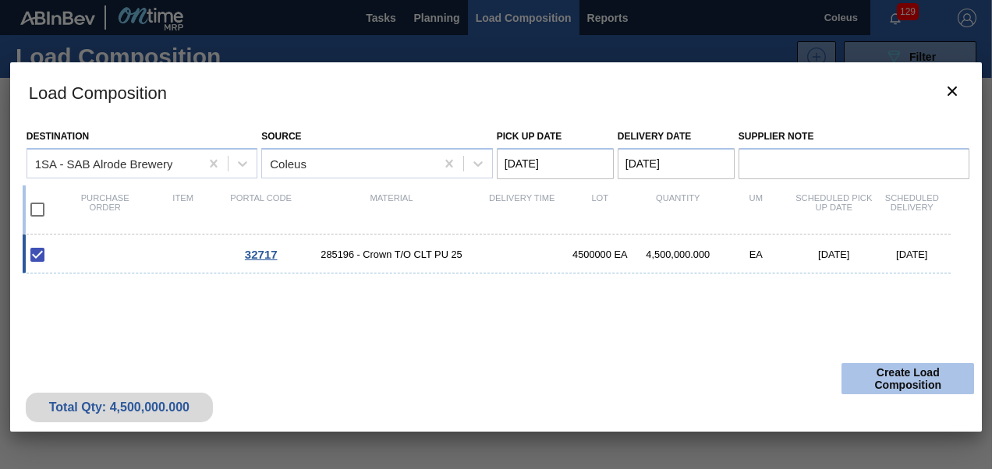
click at [858, 380] on button "Create Load Composition" at bounding box center [907, 378] width 133 height 31
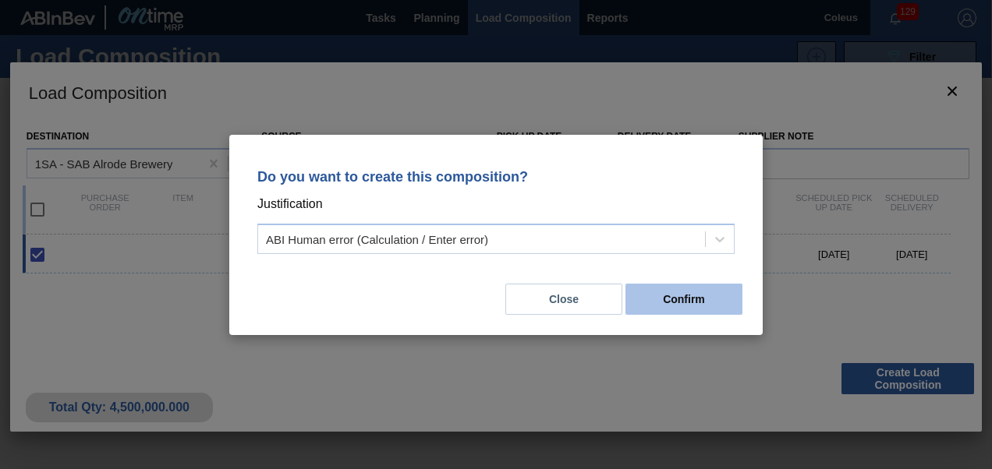
click at [685, 304] on button "Confirm" at bounding box center [683, 299] width 117 height 31
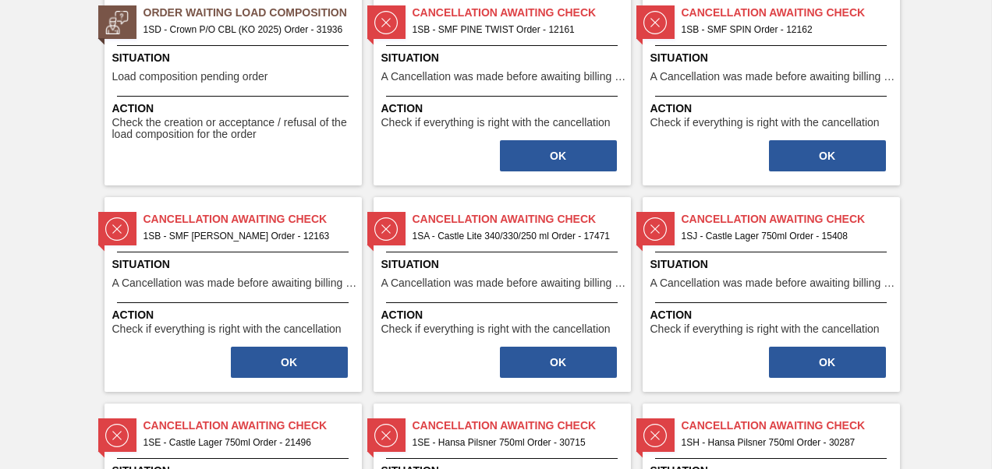
scroll to position [1247, 0]
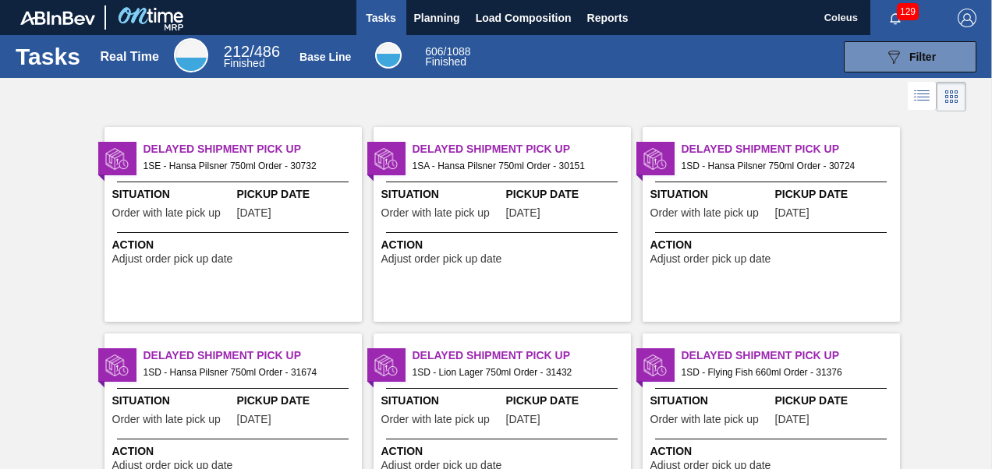
click at [459, 196] on span "Situation" at bounding box center [441, 194] width 121 height 16
